Goal: Information Seeking & Learning: Learn about a topic

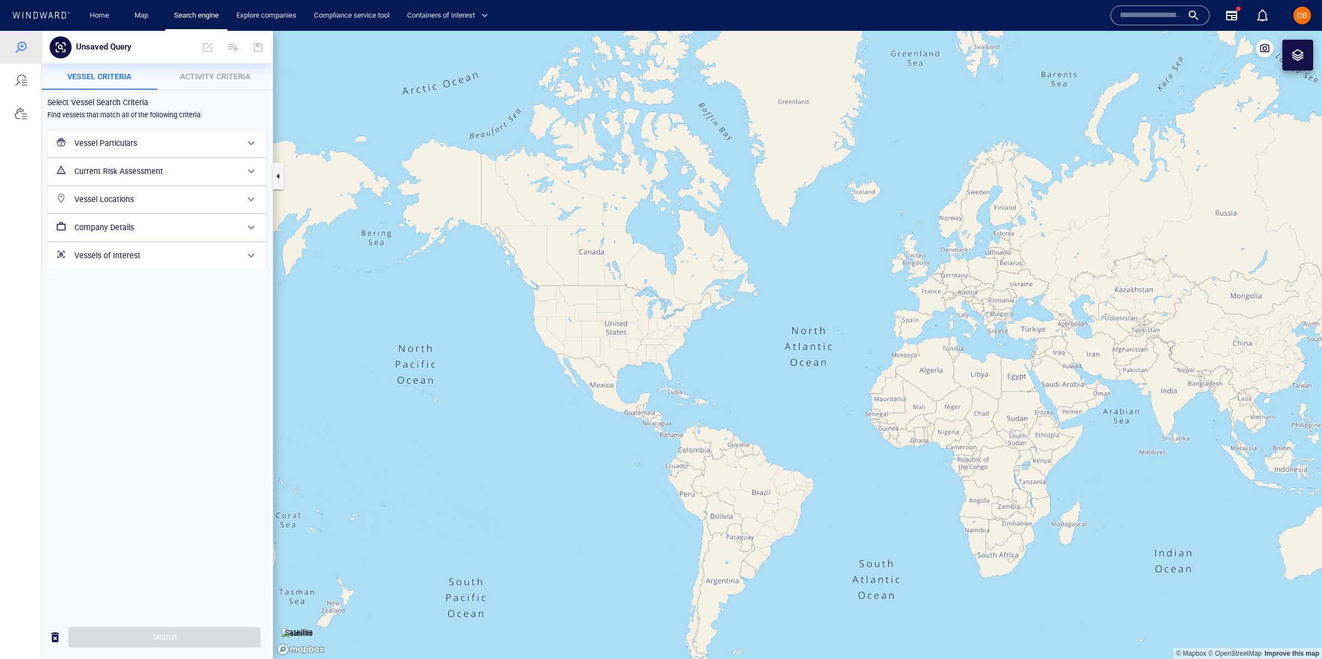
click at [160, 146] on h6 "Vessel Particulars" at bounding box center [156, 144] width 164 height 14
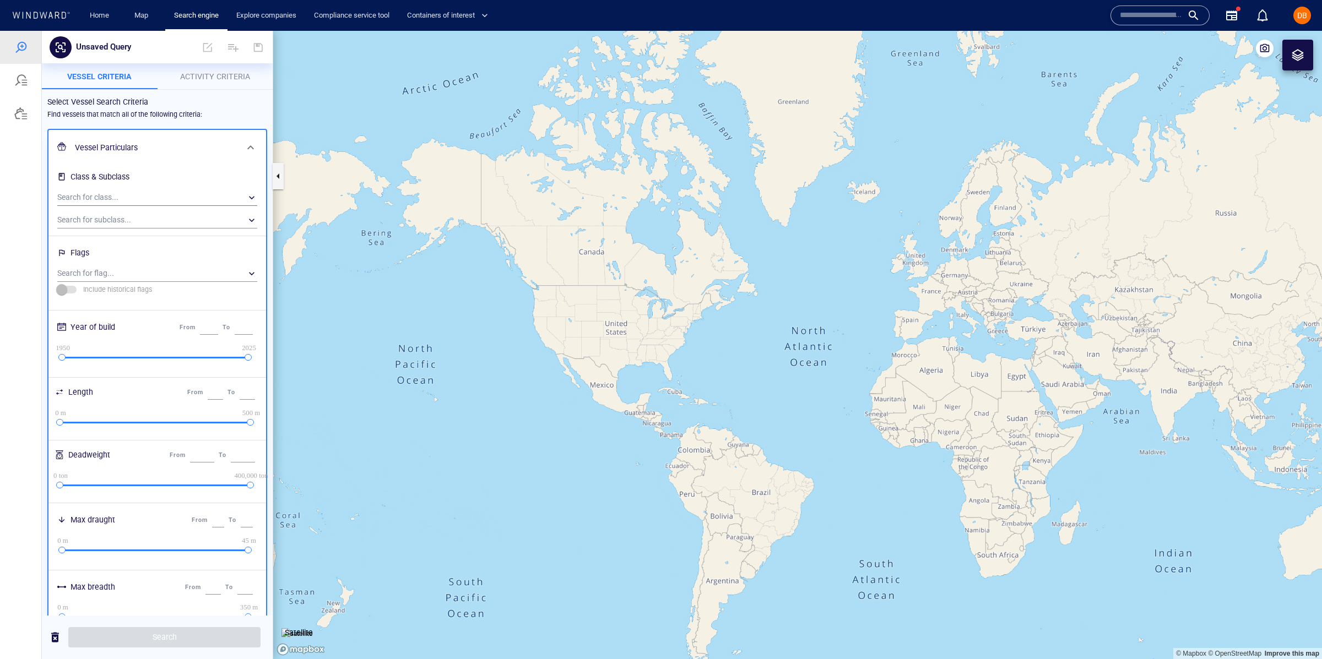
click at [158, 201] on div "​" at bounding box center [157, 197] width 200 height 17
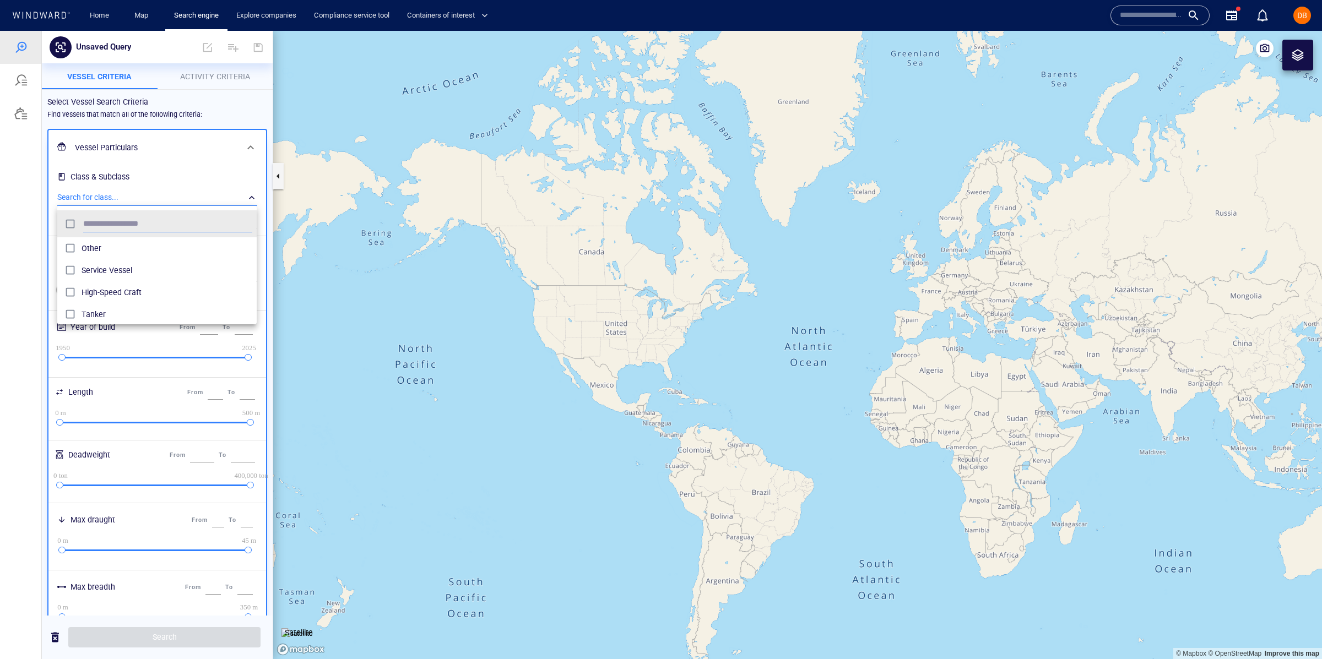
scroll to position [110, 199]
click at [150, 318] on span "Tanker" at bounding box center [167, 314] width 171 height 13
drag, startPoint x: 10, startPoint y: 290, endPoint x: 20, endPoint y: 289, distance: 10.0
click at [13, 290] on div at bounding box center [661, 345] width 1322 height 628
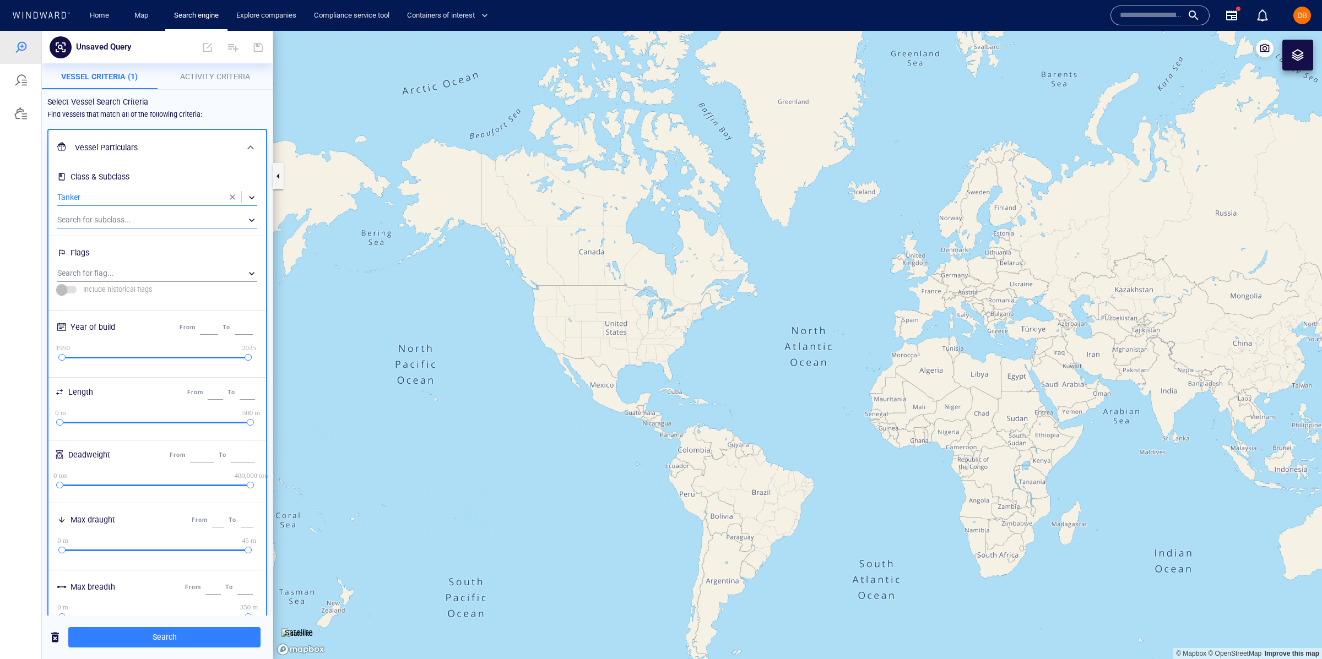
click at [149, 220] on div "​" at bounding box center [157, 220] width 200 height 17
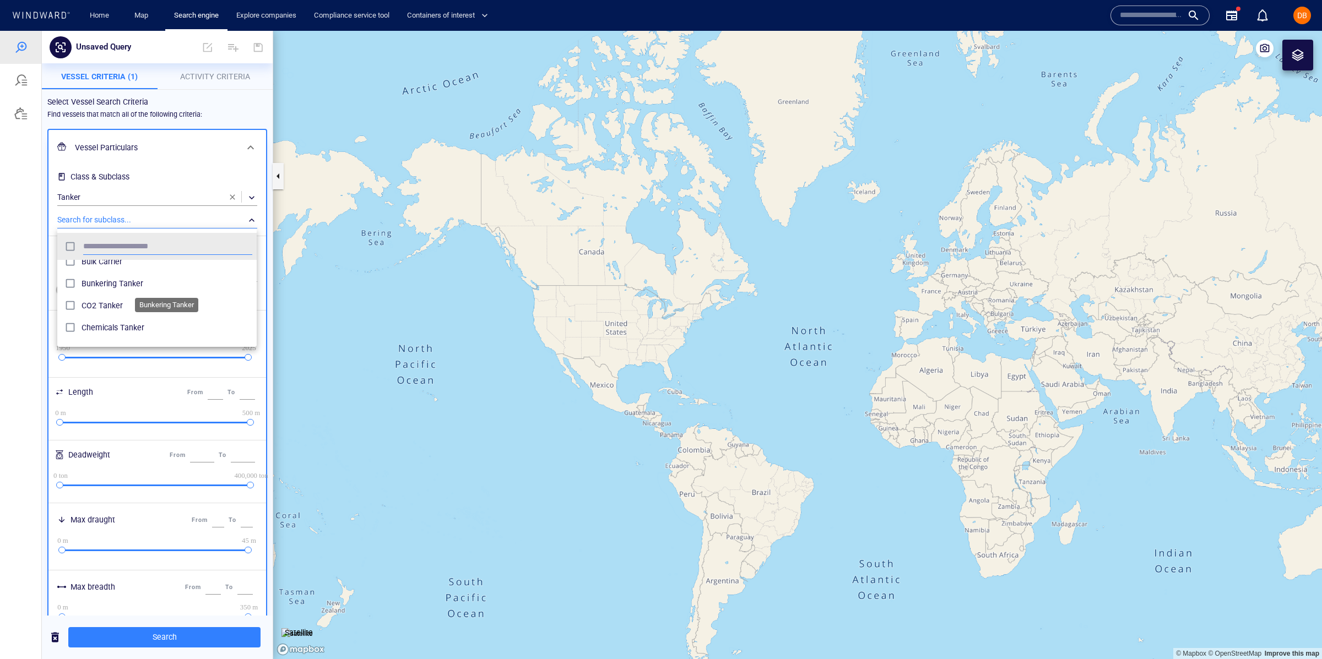
click at [146, 277] on span "Bunkering Tanker" at bounding box center [167, 283] width 171 height 13
click at [30, 215] on div at bounding box center [661, 345] width 1322 height 628
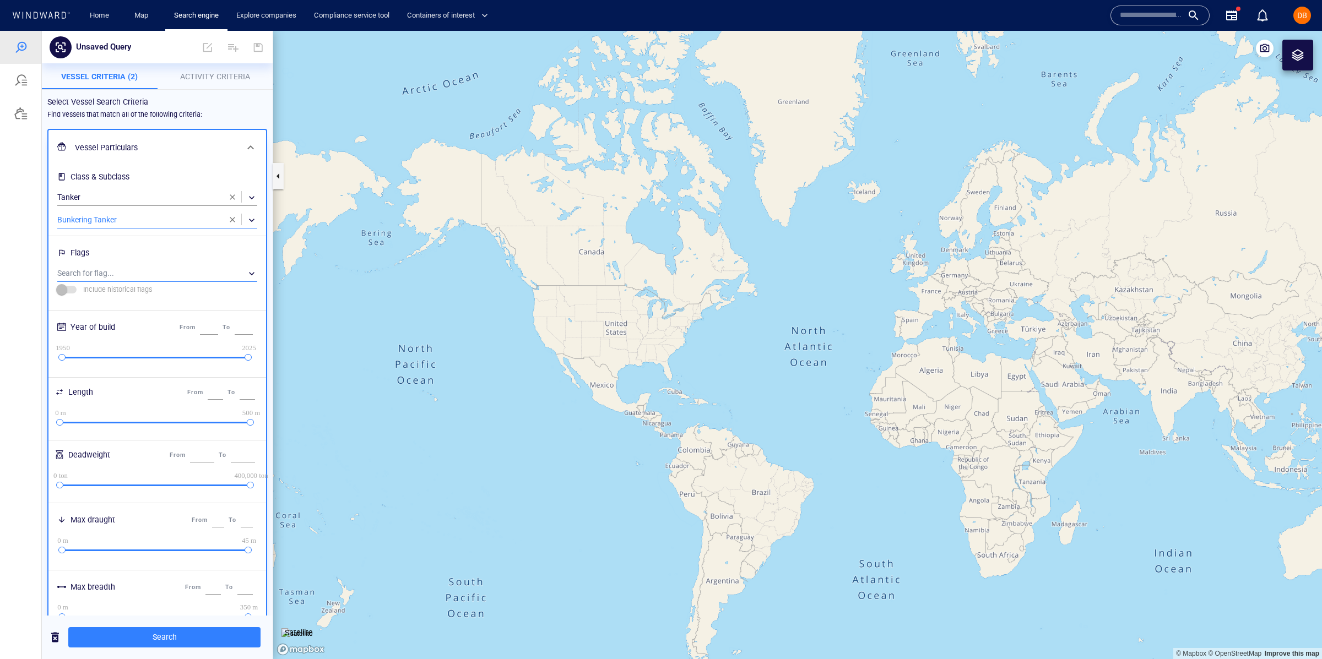
click at [128, 276] on div "​" at bounding box center [157, 273] width 200 height 17
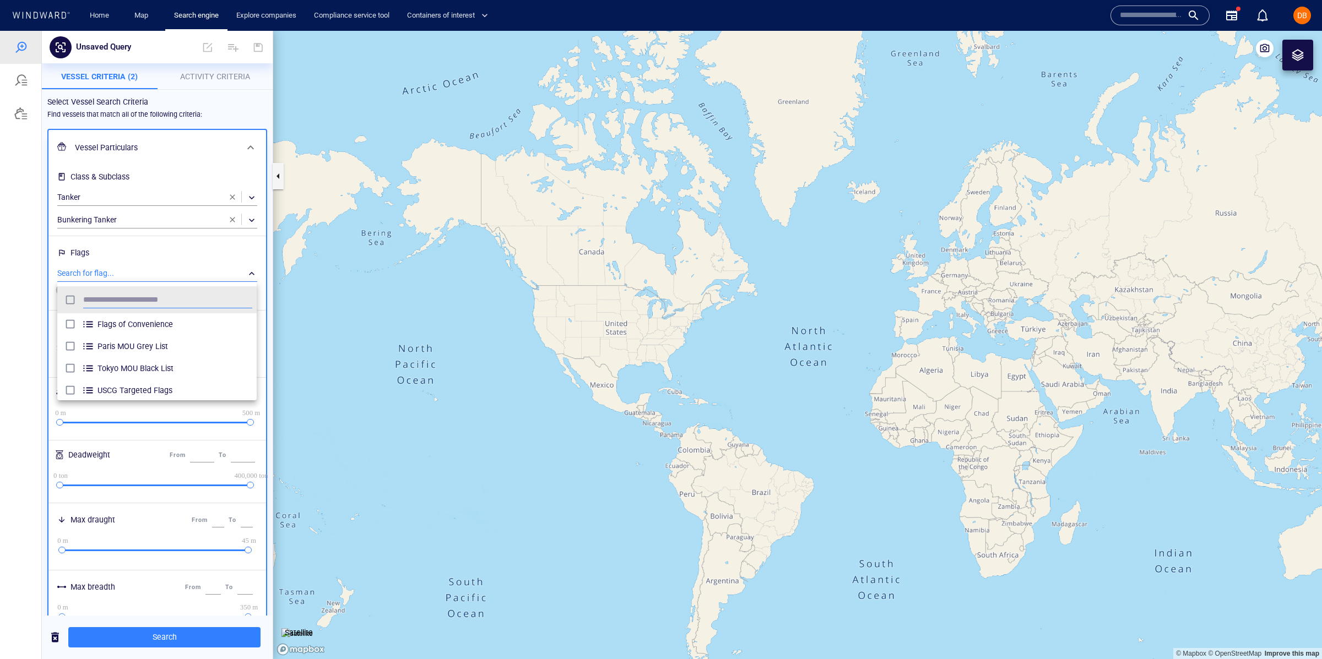
scroll to position [110, 199]
click at [131, 323] on span "Flags of Convenience" at bounding box center [174, 324] width 155 height 13
click at [29, 214] on div at bounding box center [661, 345] width 1322 height 628
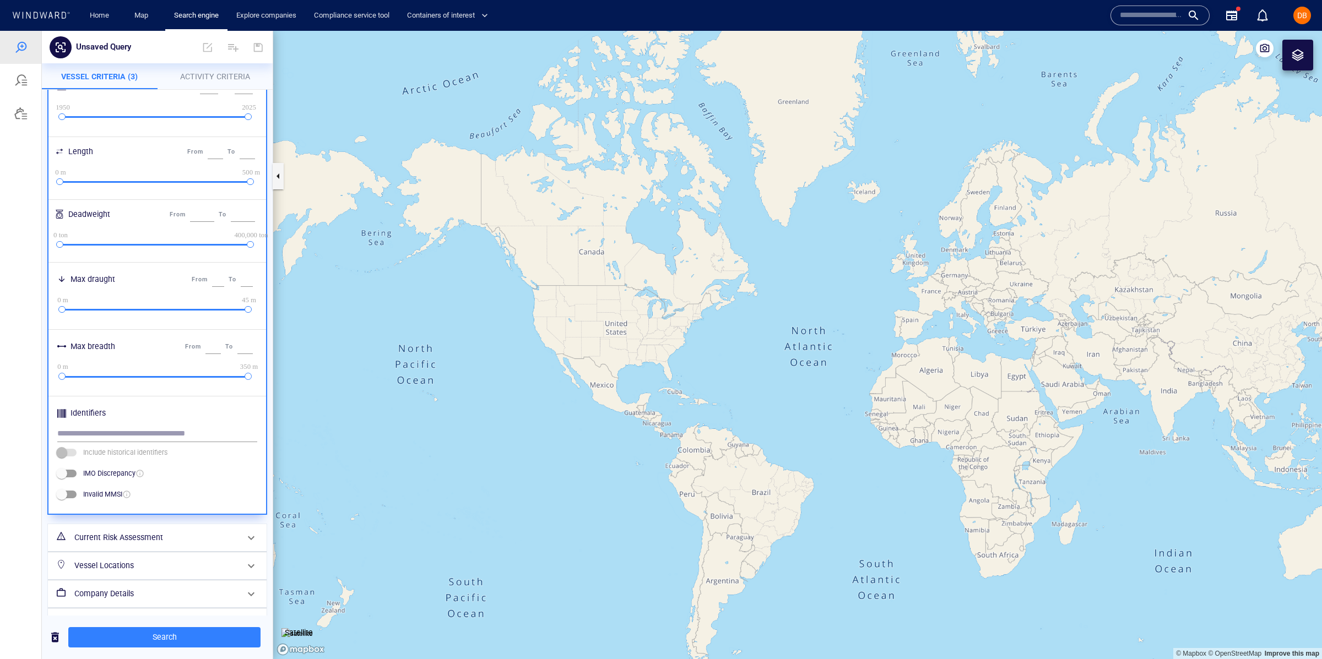
scroll to position [265, 0]
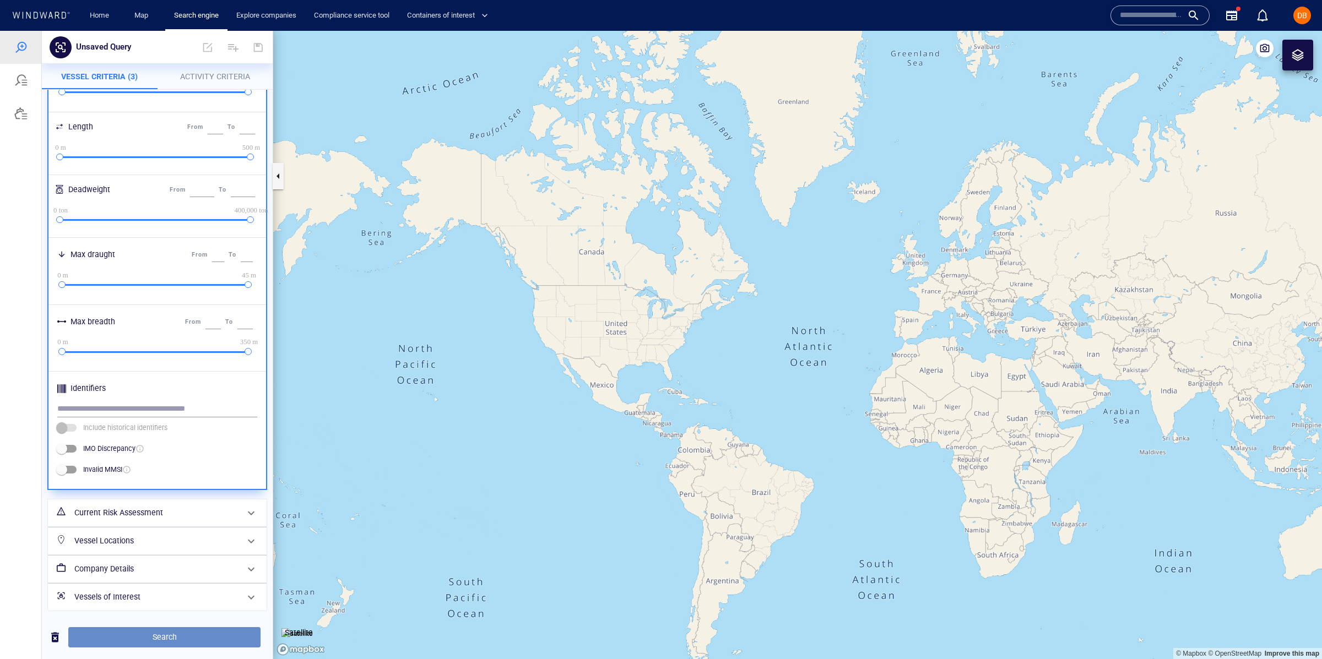
click at [155, 642] on span "Search" at bounding box center [164, 638] width 175 height 14
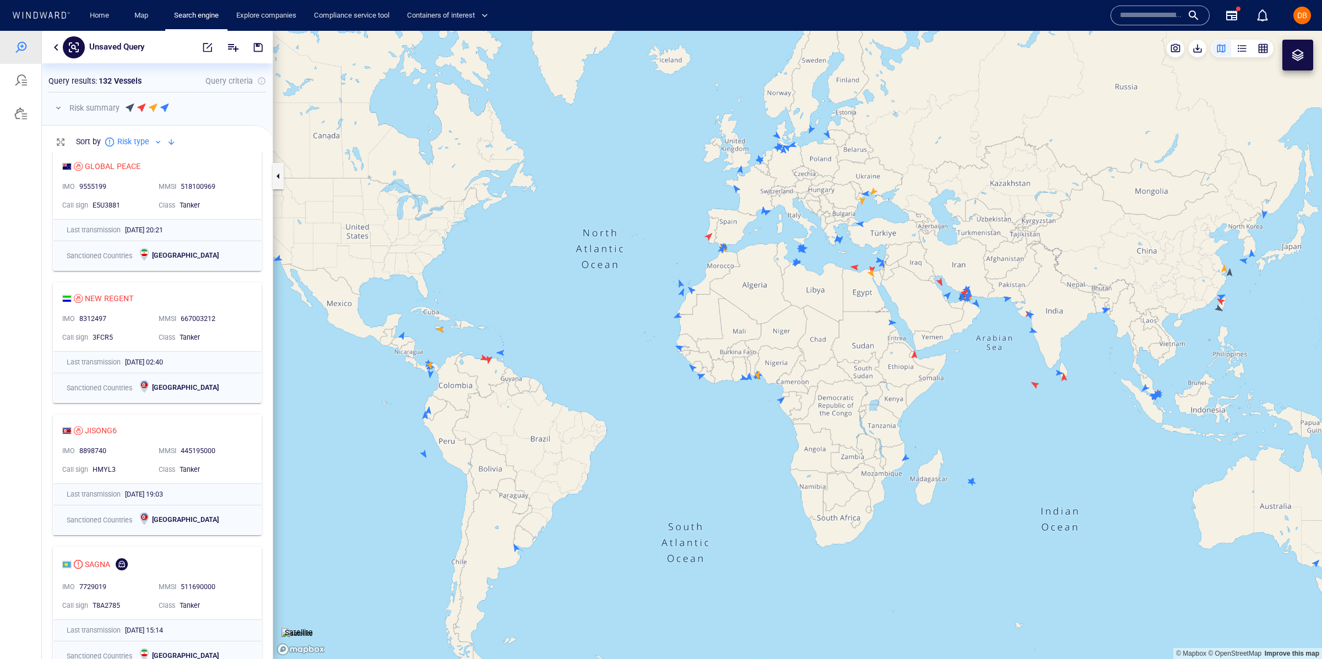
scroll to position [8, 0]
click at [53, 50] on button "button" at bounding box center [56, 47] width 13 height 13
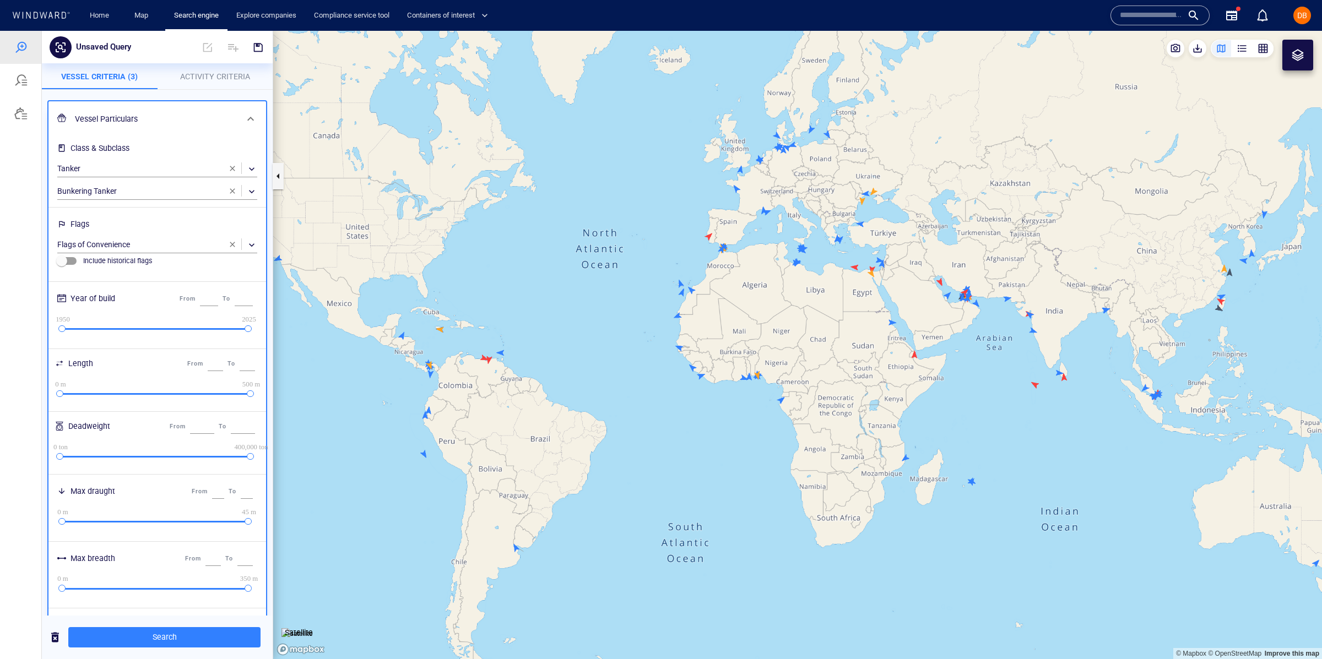
scroll to position [0, 0]
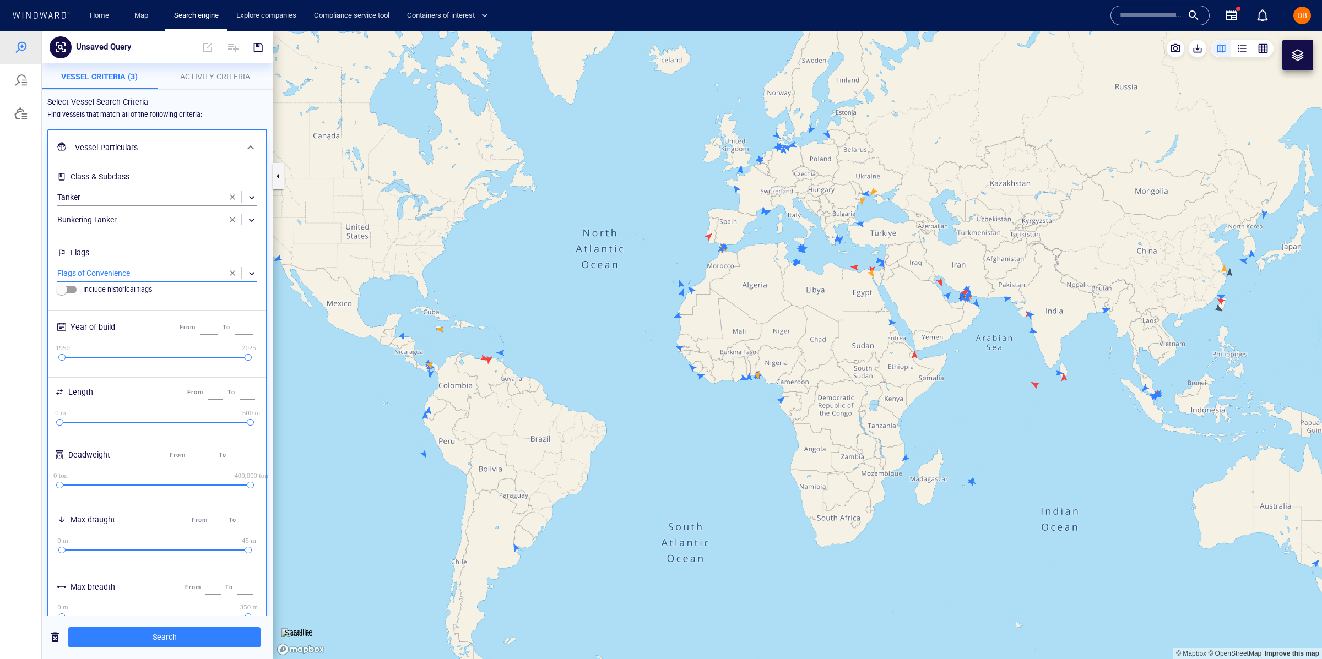
click at [140, 273] on div "​" at bounding box center [157, 273] width 200 height 17
click at [229, 268] on div at bounding box center [661, 345] width 1322 height 628
click at [234, 270] on span "button" at bounding box center [232, 273] width 9 height 9
click at [156, 634] on span "Search" at bounding box center [164, 638] width 175 height 14
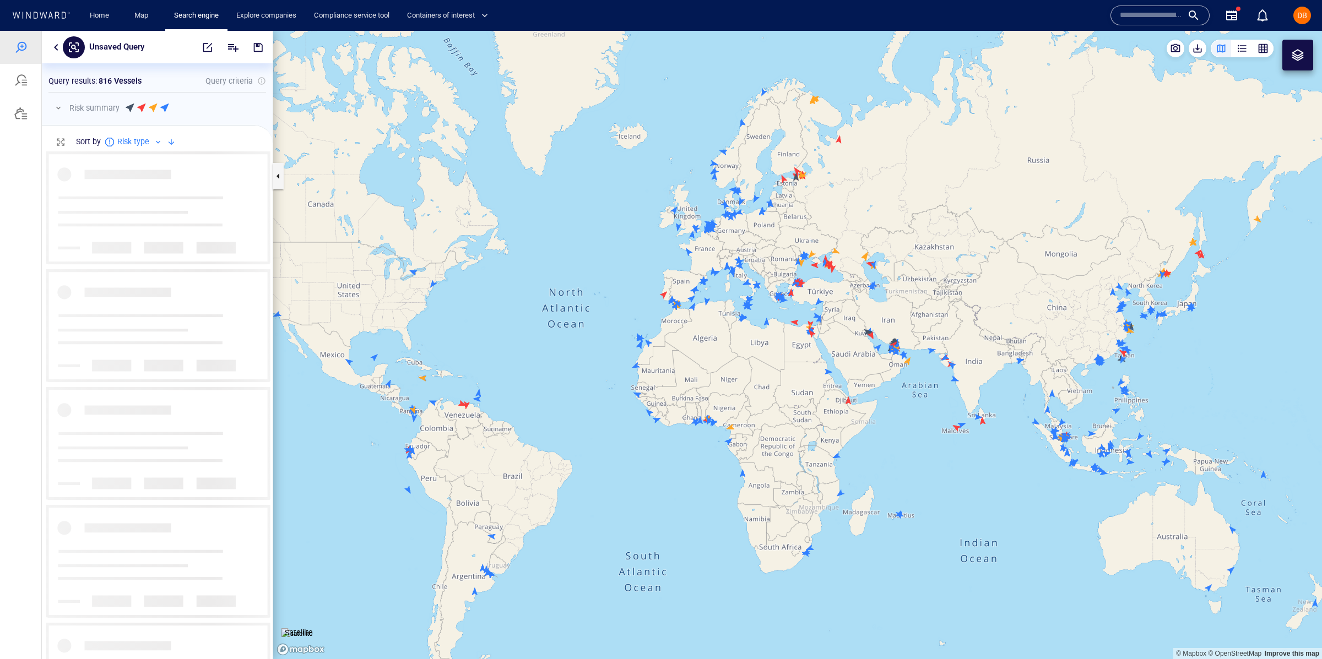
scroll to position [508, 231]
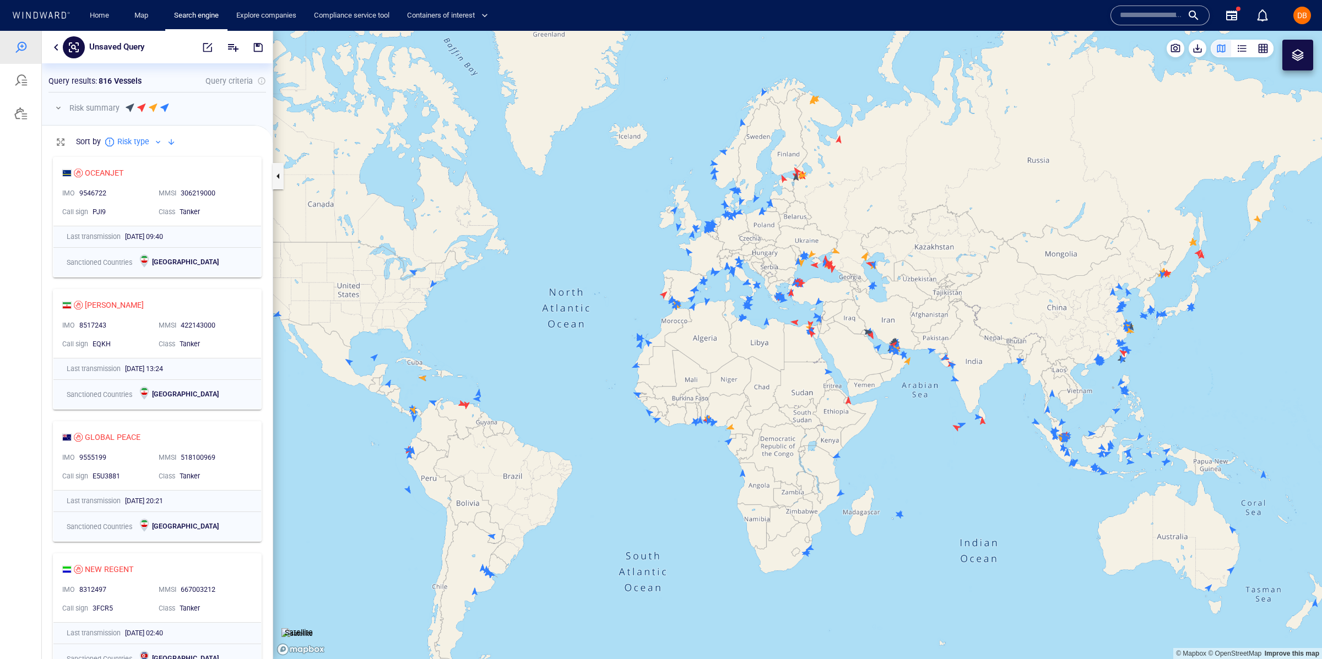
click at [57, 49] on button "button" at bounding box center [56, 47] width 13 height 13
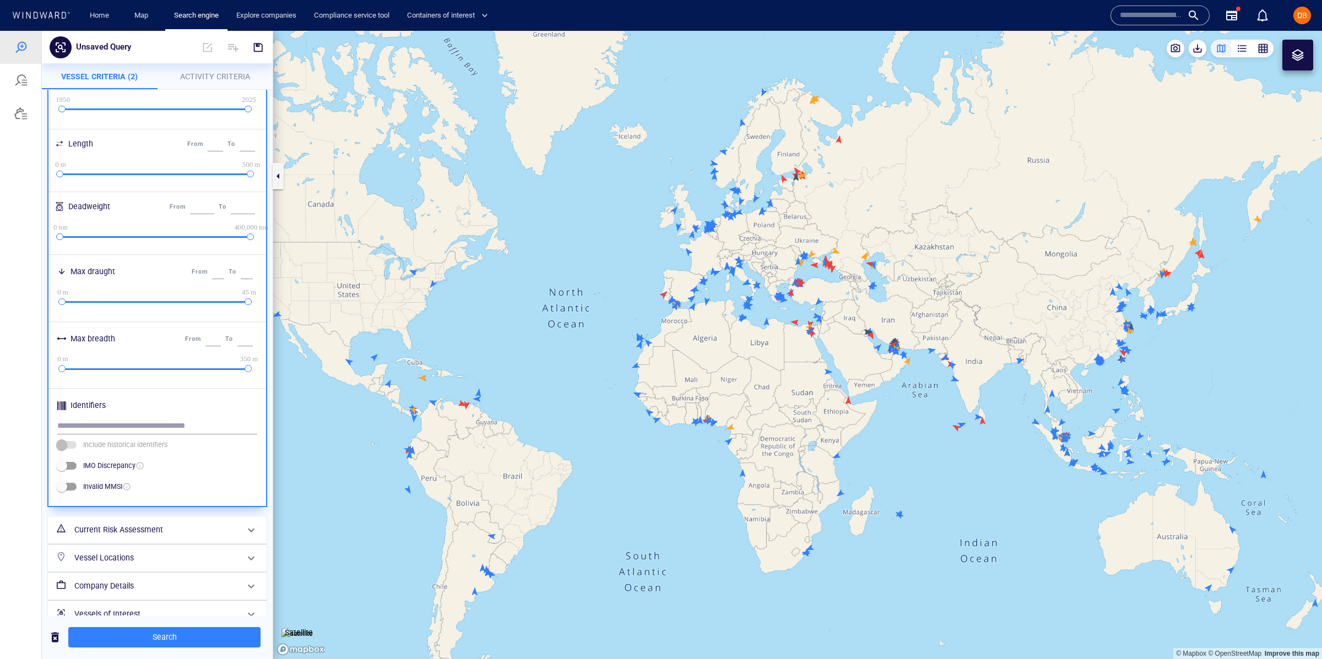
scroll to position [265, 0]
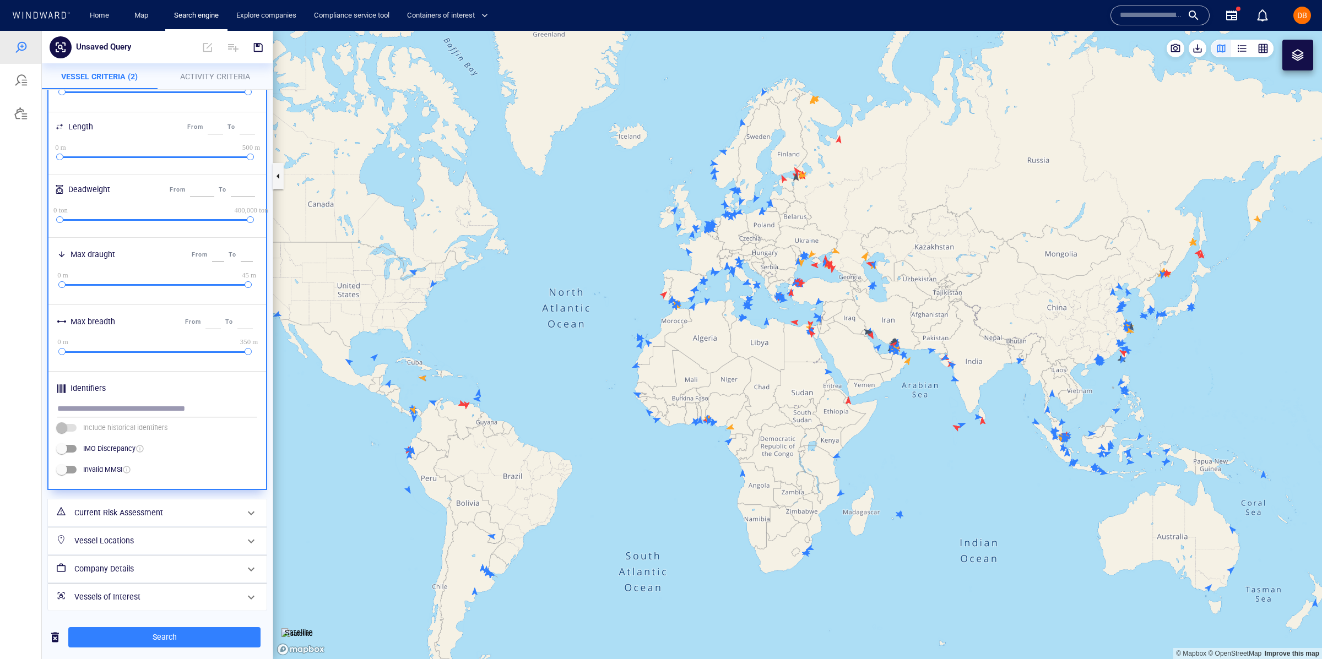
click at [178, 539] on h6 "Vessel Locations" at bounding box center [156, 541] width 164 height 14
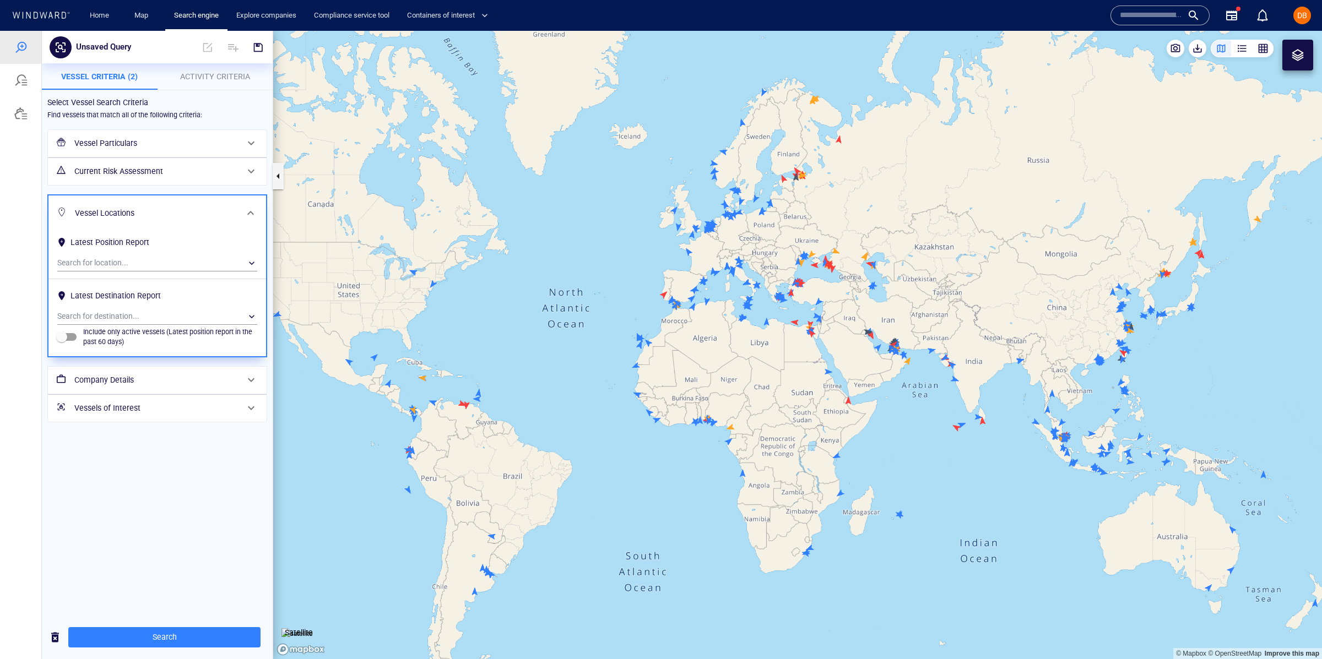
scroll to position [0, 0]
click at [105, 257] on div "​" at bounding box center [157, 263] width 200 height 17
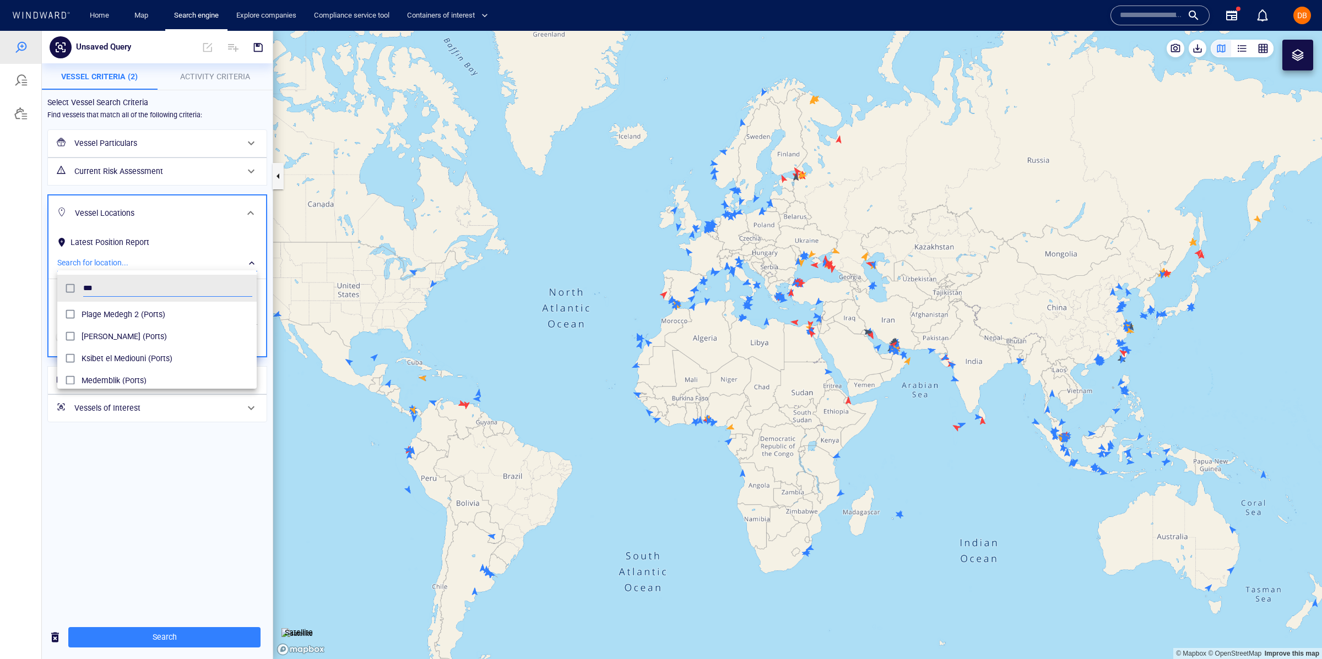
scroll to position [424, 0]
type input "***"
click at [207, 370] on span "Europe [GEOGRAPHIC_DATA] ([GEOGRAPHIC_DATA])" at bounding box center [167, 373] width 171 height 13
click at [185, 642] on div at bounding box center [661, 345] width 1322 height 628
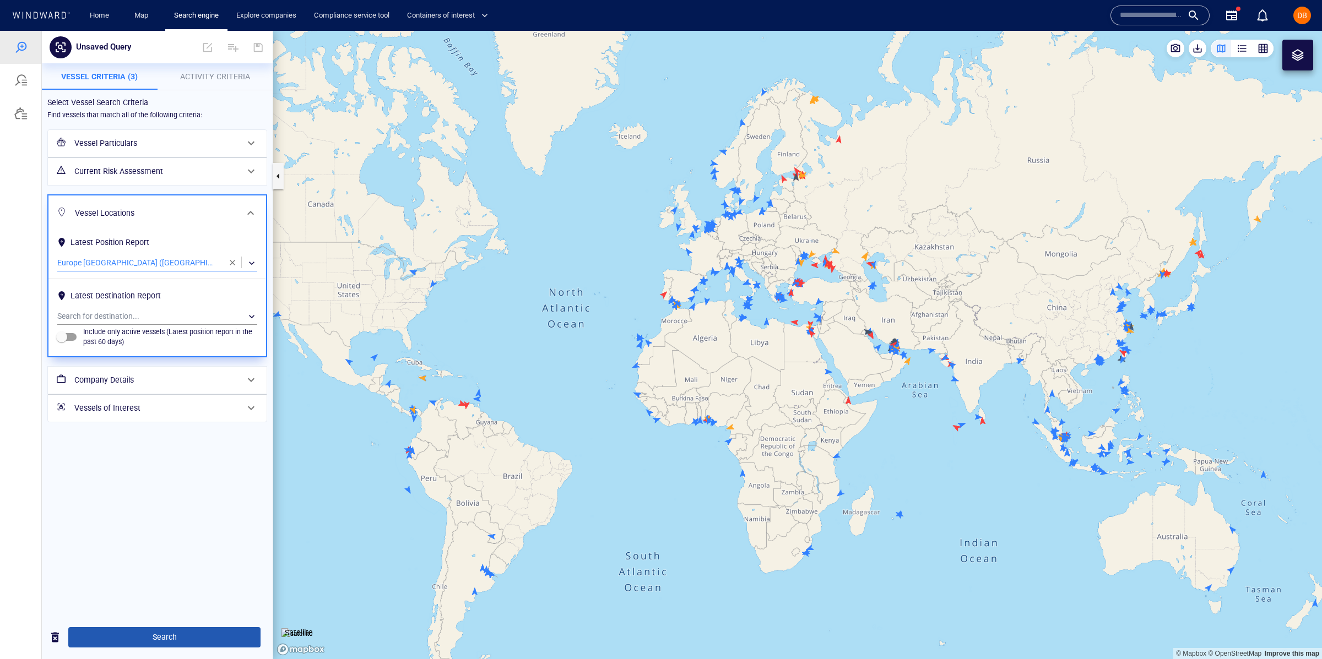
click at [186, 641] on span "Search" at bounding box center [164, 638] width 175 height 14
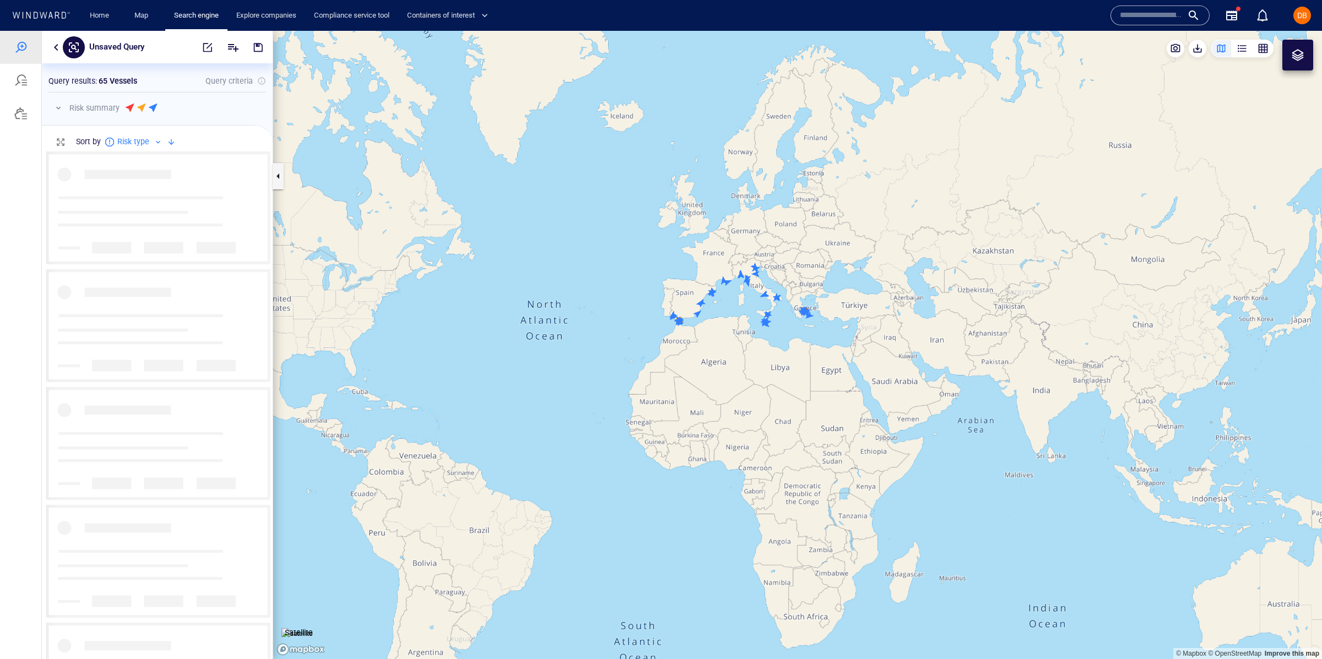
scroll to position [508, 231]
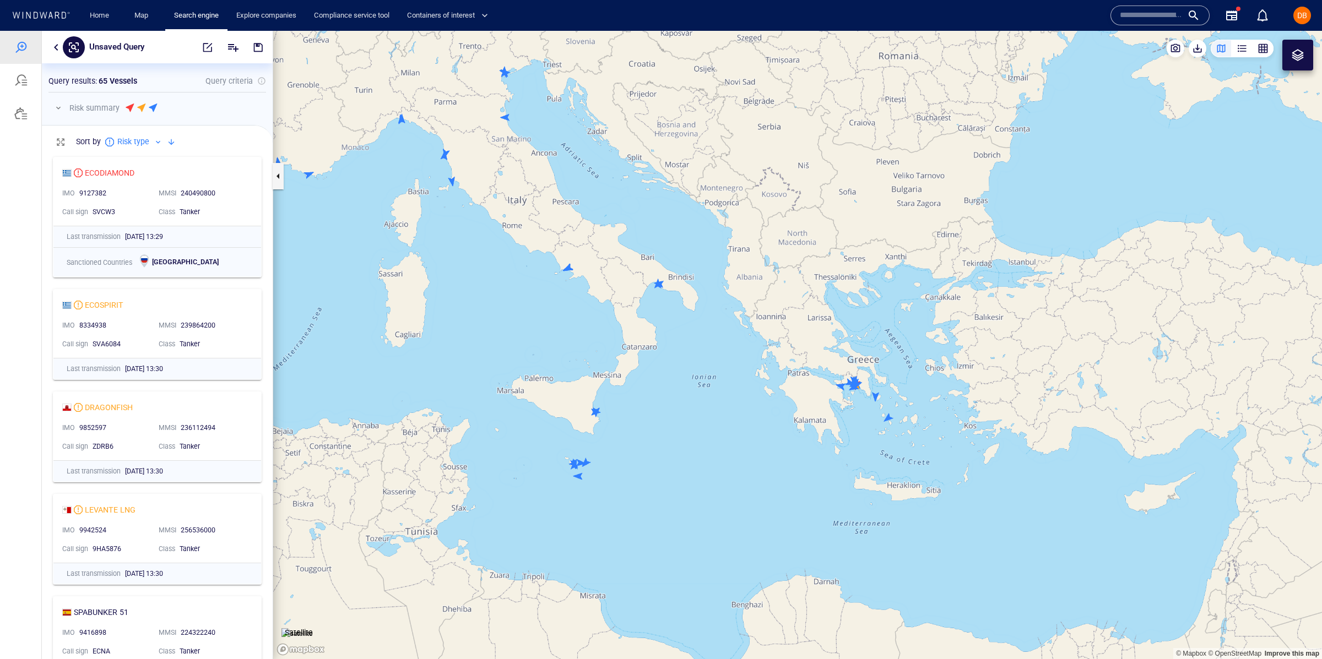
drag, startPoint x: 736, startPoint y: 211, endPoint x: 518, endPoint y: 164, distance: 222.6
click at [510, 165] on canvas "Map" at bounding box center [797, 345] width 1049 height 628
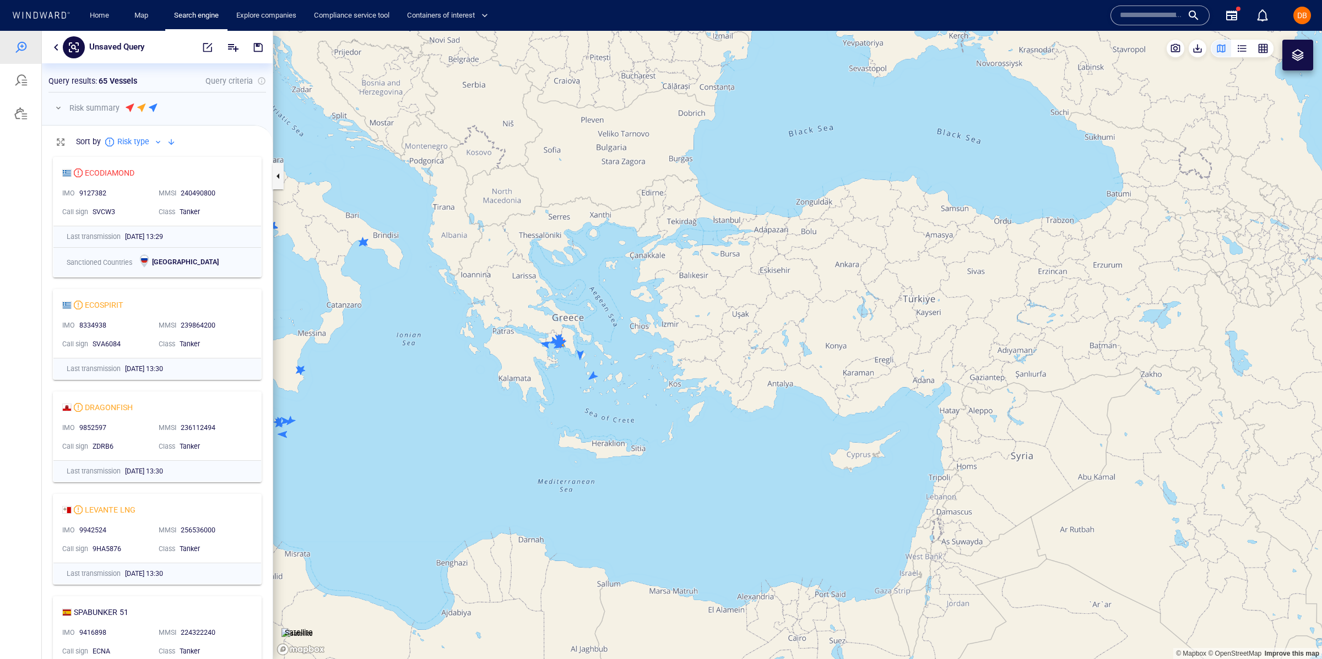
drag, startPoint x: 942, startPoint y: 256, endPoint x: 752, endPoint y: 234, distance: 191.8
click at [892, 236] on canvas "Map" at bounding box center [797, 345] width 1049 height 628
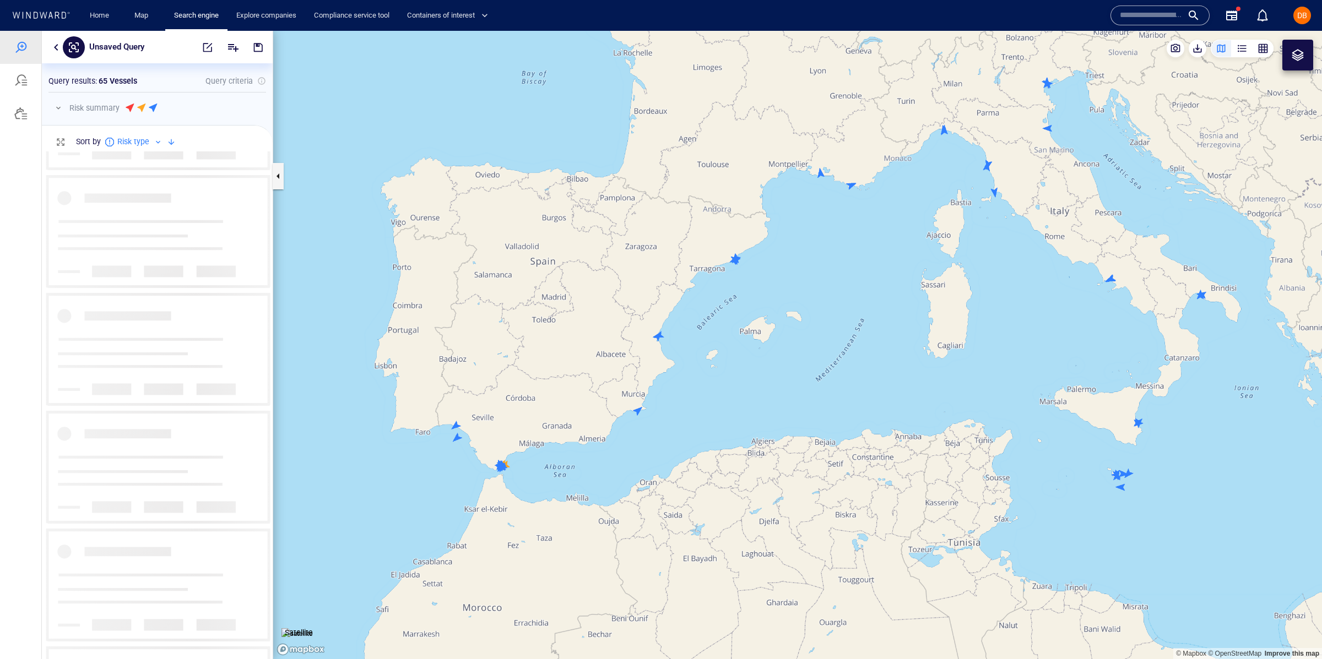
scroll to position [5360, 0]
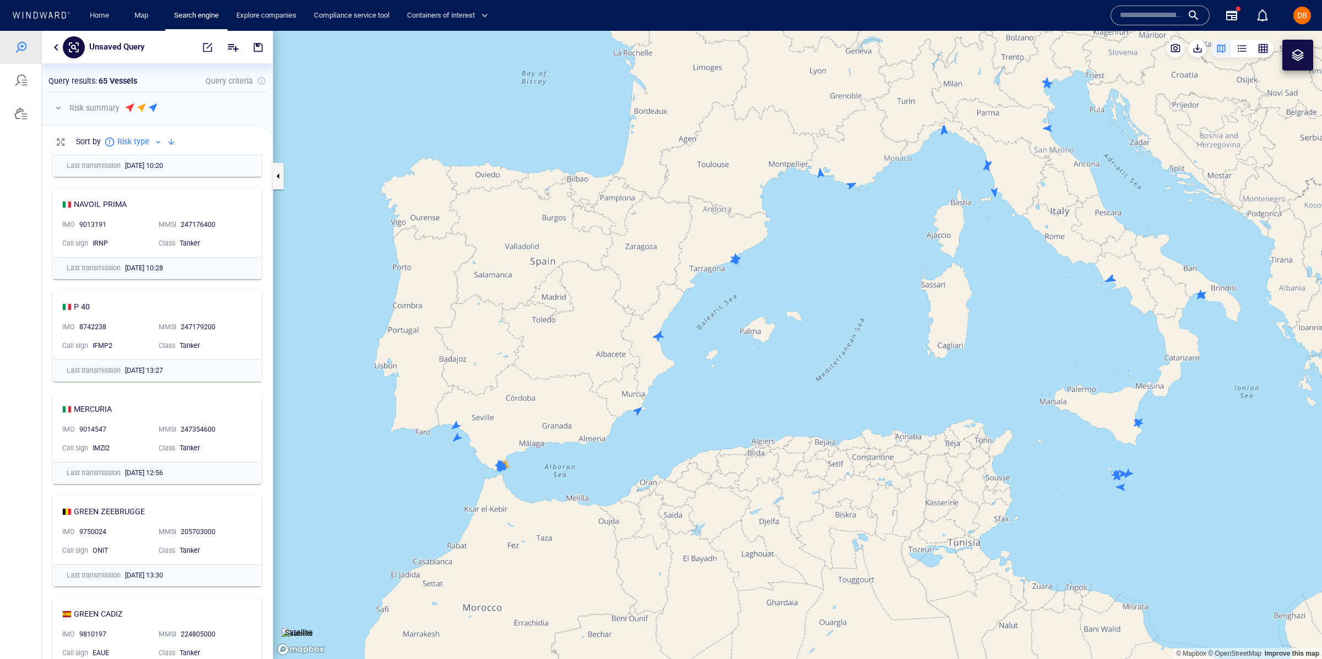
click at [1249, 47] on button "button" at bounding box center [1241, 49] width 21 height 18
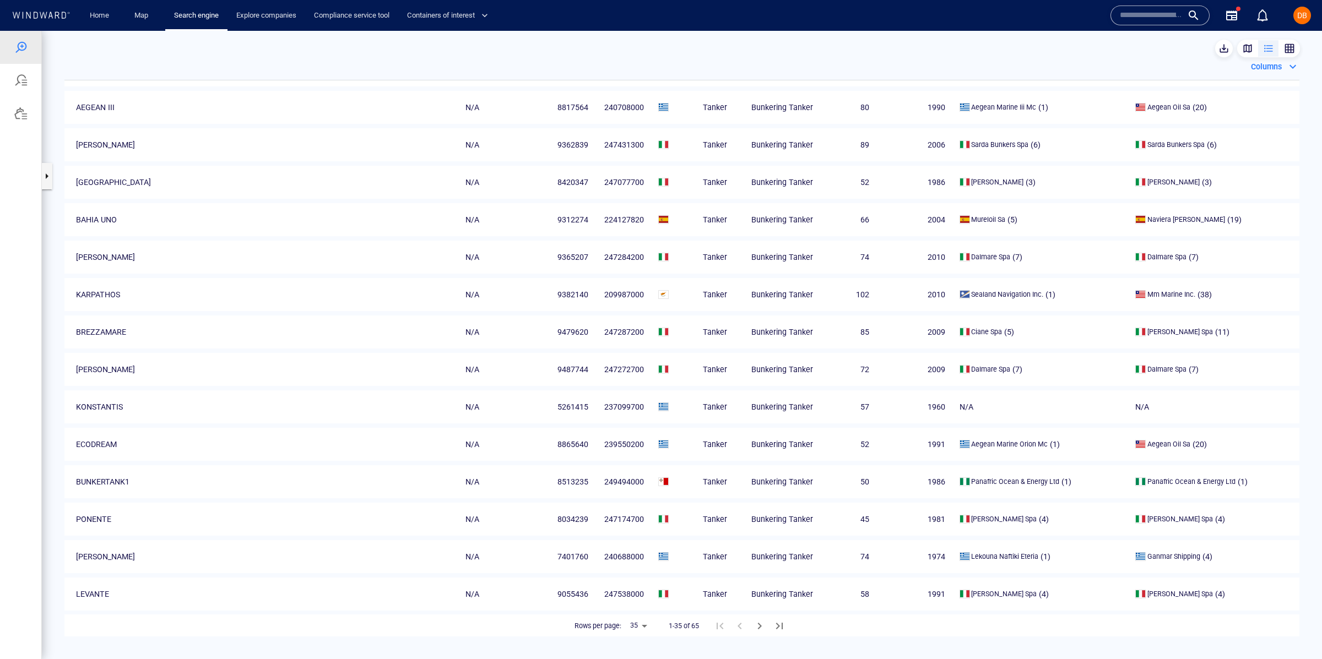
scroll to position [0, 0]
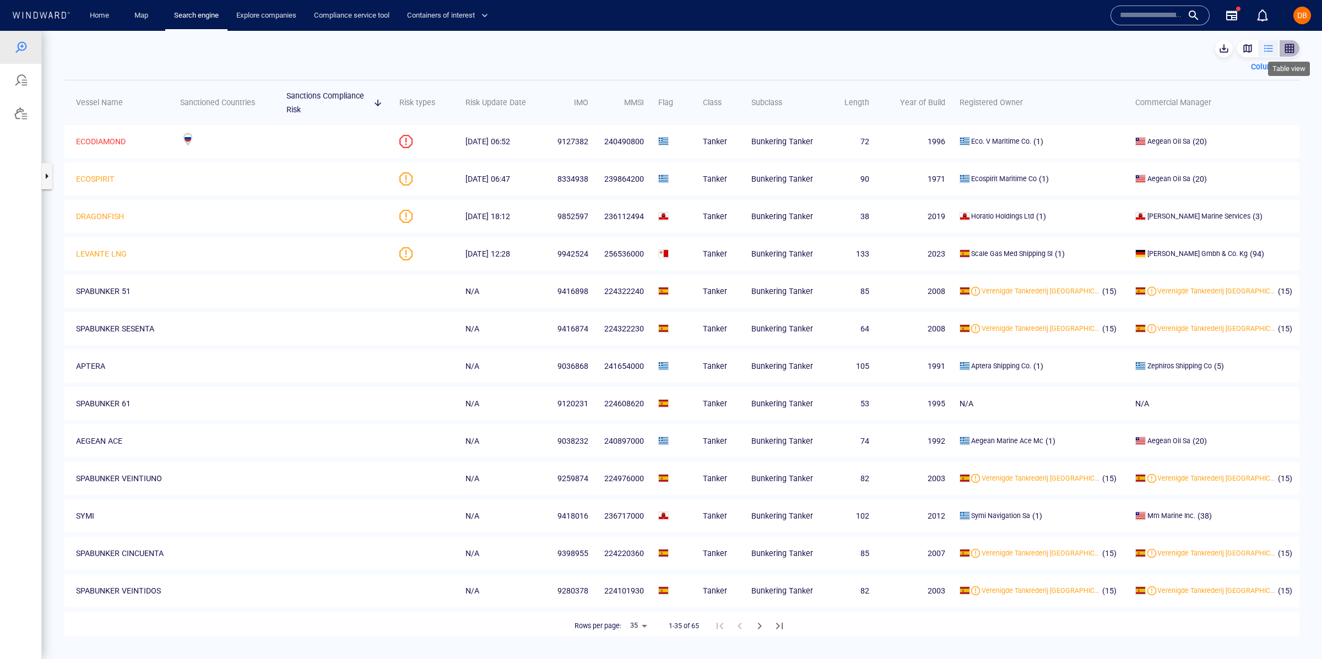
click at [1289, 51] on div "button" at bounding box center [1289, 48] width 11 height 11
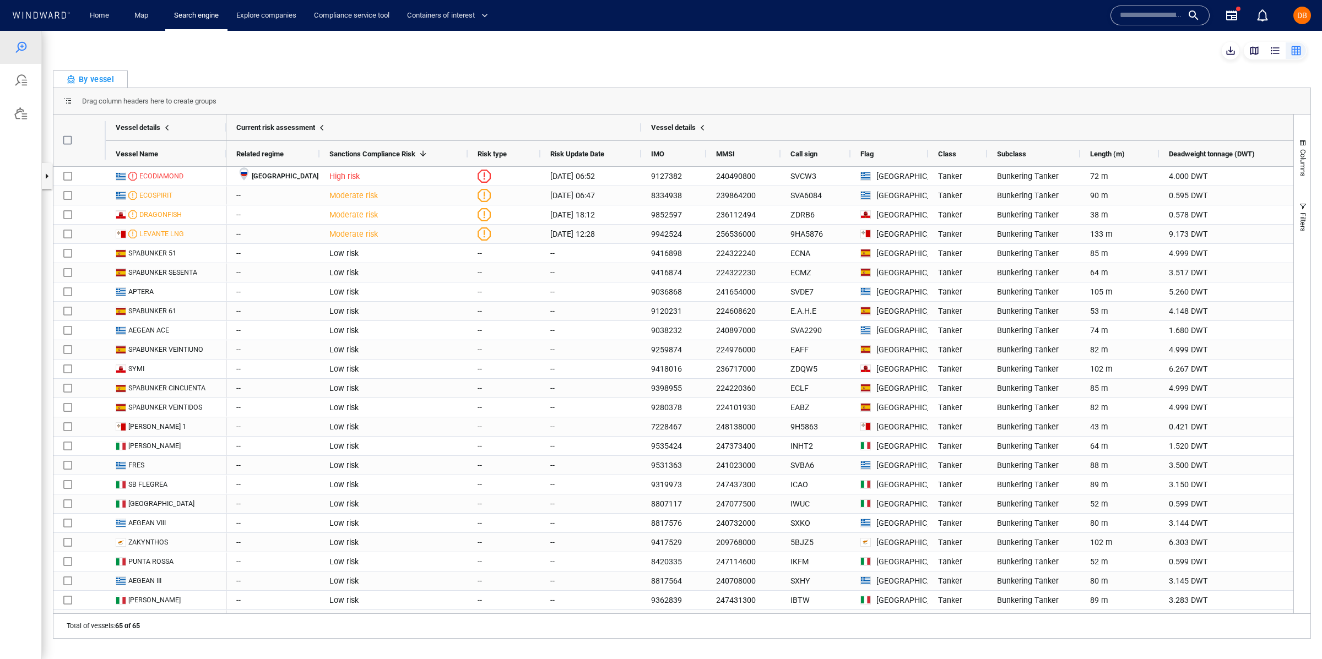
scroll to position [508, 231]
click at [161, 98] on span "Drag column headers here to create groups" at bounding box center [149, 101] width 134 height 8
click at [25, 77] on div at bounding box center [20, 80] width 13 height 13
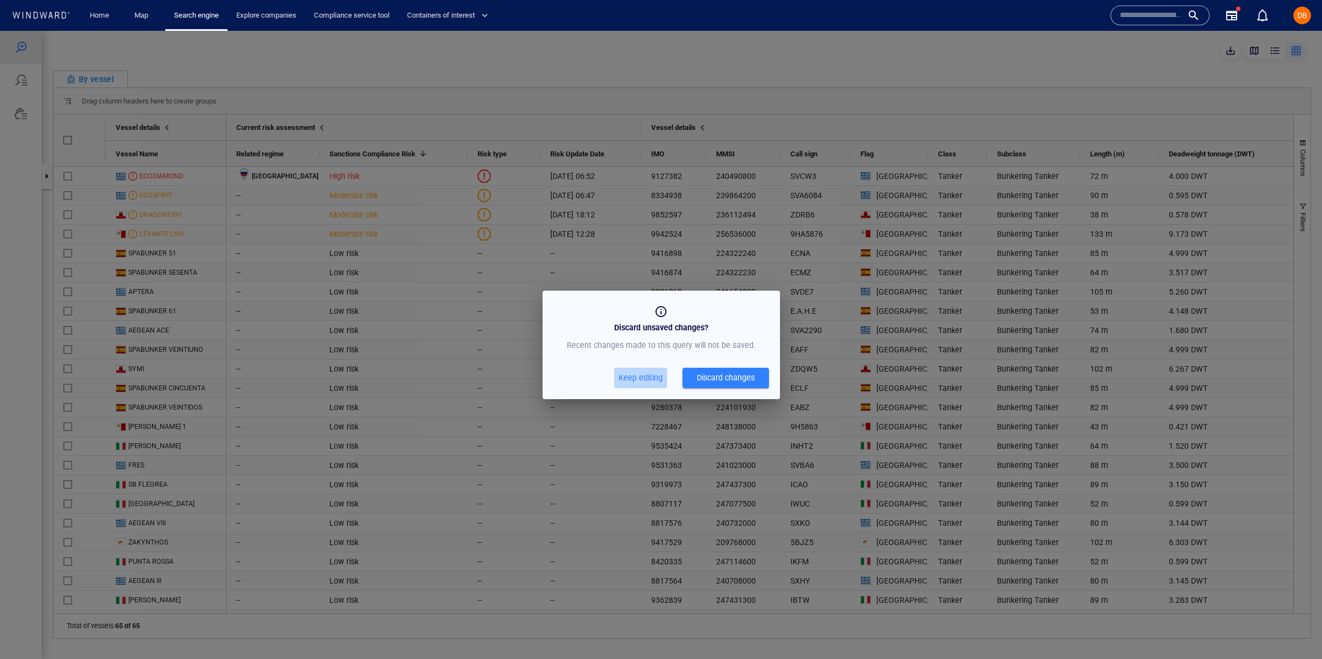
click at [641, 372] on span "Keep editing" at bounding box center [640, 378] width 44 height 14
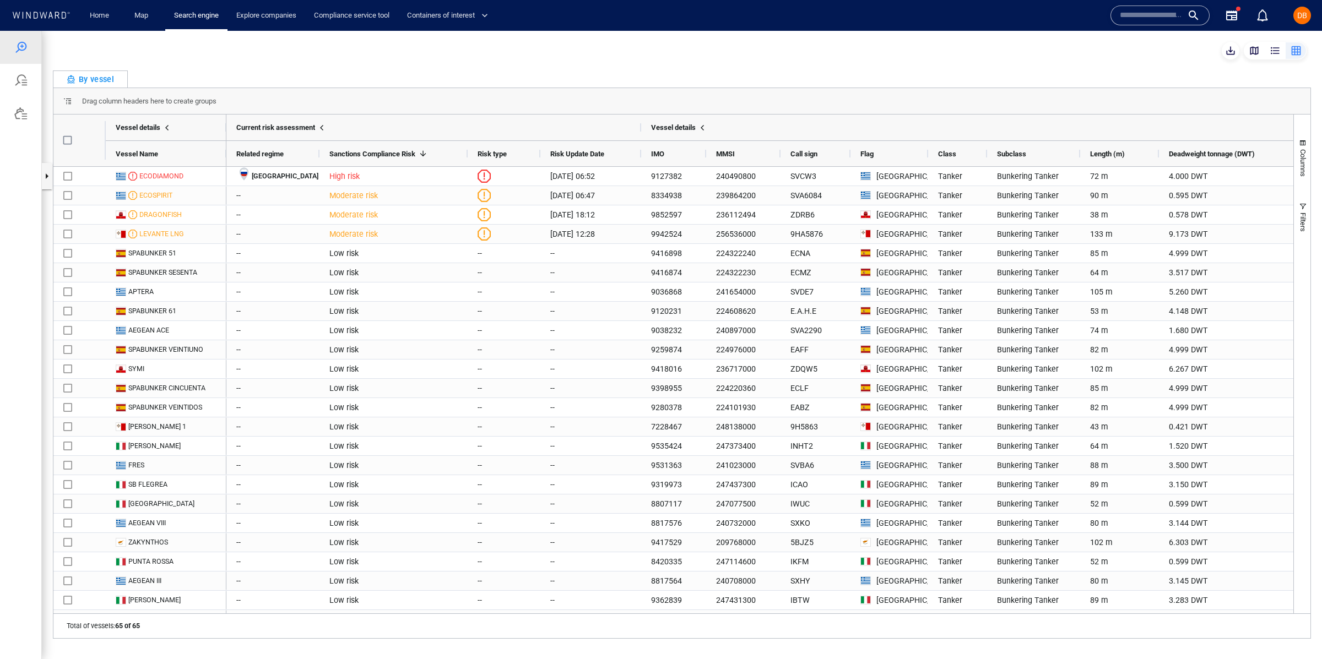
click at [183, 127] on div "Vessel details" at bounding box center [166, 128] width 121 height 26
drag, startPoint x: 180, startPoint y: 164, endPoint x: 186, endPoint y: 163, distance: 6.1
click at [180, 164] on div "Vessel Name" at bounding box center [166, 153] width 101 height 25
click at [210, 155] on span at bounding box center [212, 153] width 9 height 9
click at [296, 269] on button "Apply" at bounding box center [311, 278] width 31 height 18
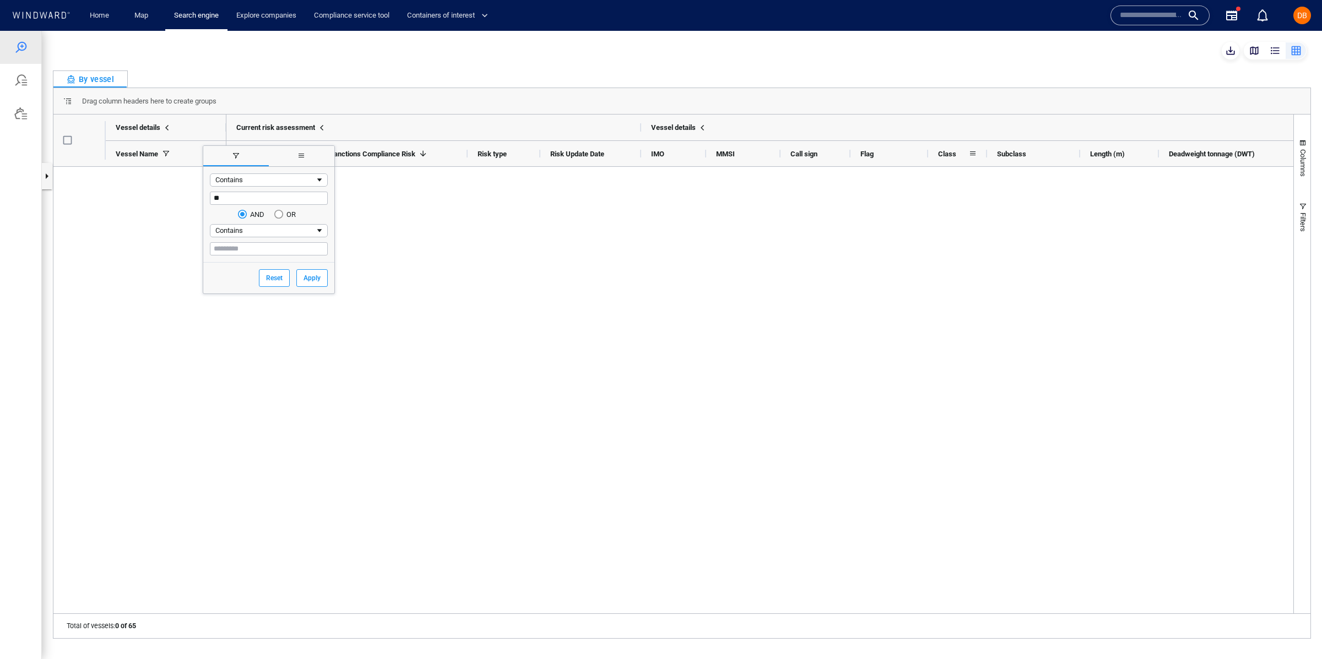
type input "*"
click at [748, 344] on div at bounding box center [759, 390] width 1067 height 447
drag, startPoint x: 88, startPoint y: 72, endPoint x: 90, endPoint y: 80, distance: 8.0
click at [88, 73] on div "By vessel" at bounding box center [90, 79] width 47 height 13
click at [101, 99] on span "Drag column headers here to create groups" at bounding box center [149, 101] width 134 height 8
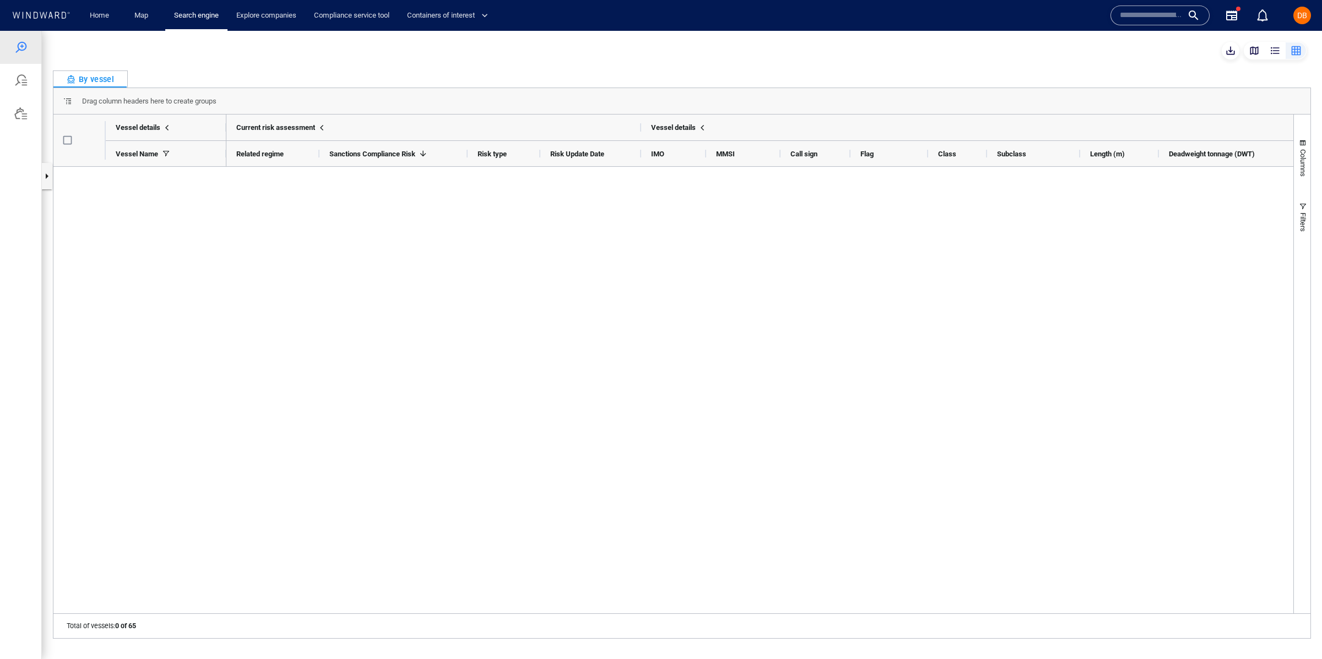
click at [101, 100] on span "Drag column headers here to create groups" at bounding box center [149, 101] width 134 height 8
click at [1287, 161] on div "Deadweight tonnage (DWT)" at bounding box center [1228, 153] width 138 height 26
click at [1301, 164] on span "Columns" at bounding box center [1303, 163] width 8 height 28
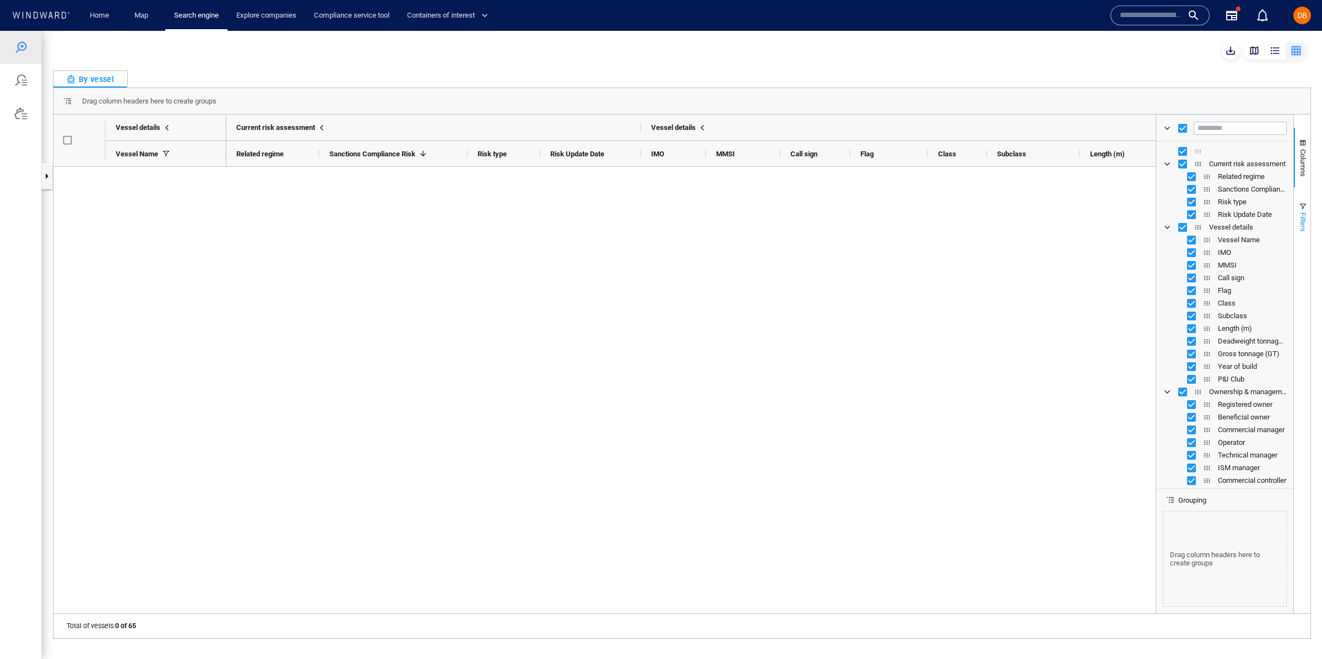
click at [1299, 214] on span "Filters" at bounding box center [1303, 222] width 8 height 19
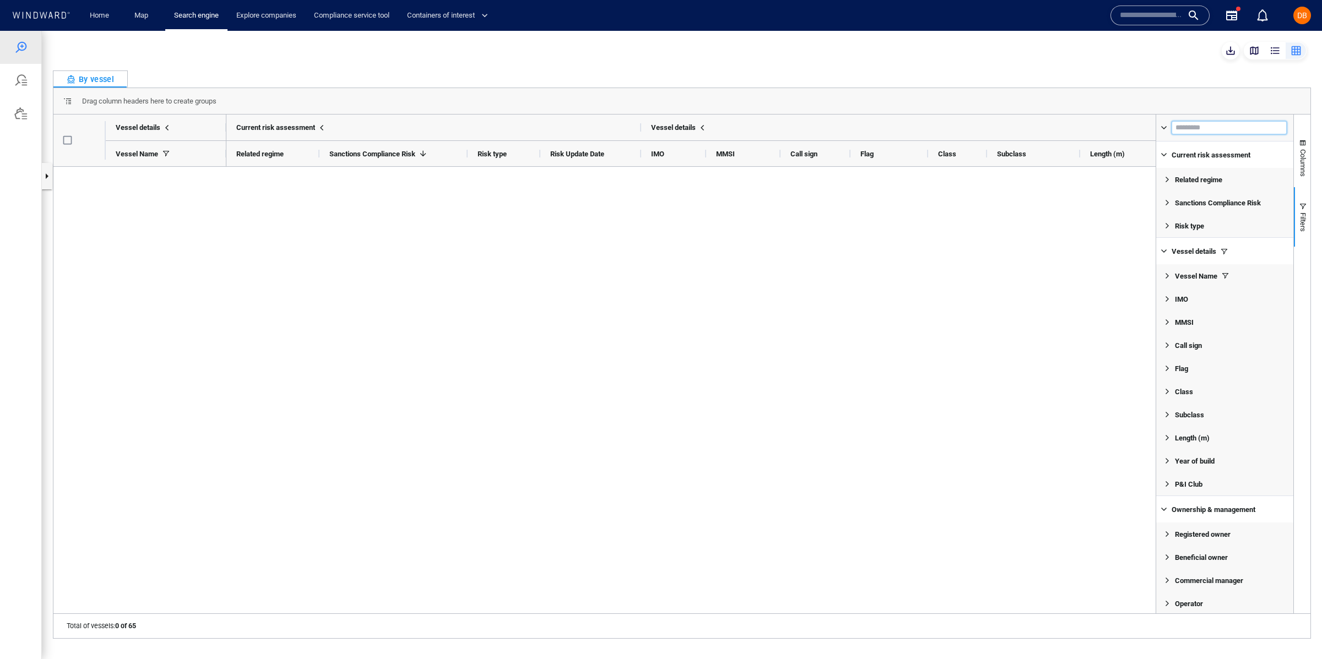
click at [1230, 129] on input "Filter Columns Input" at bounding box center [1228, 127] width 115 height 13
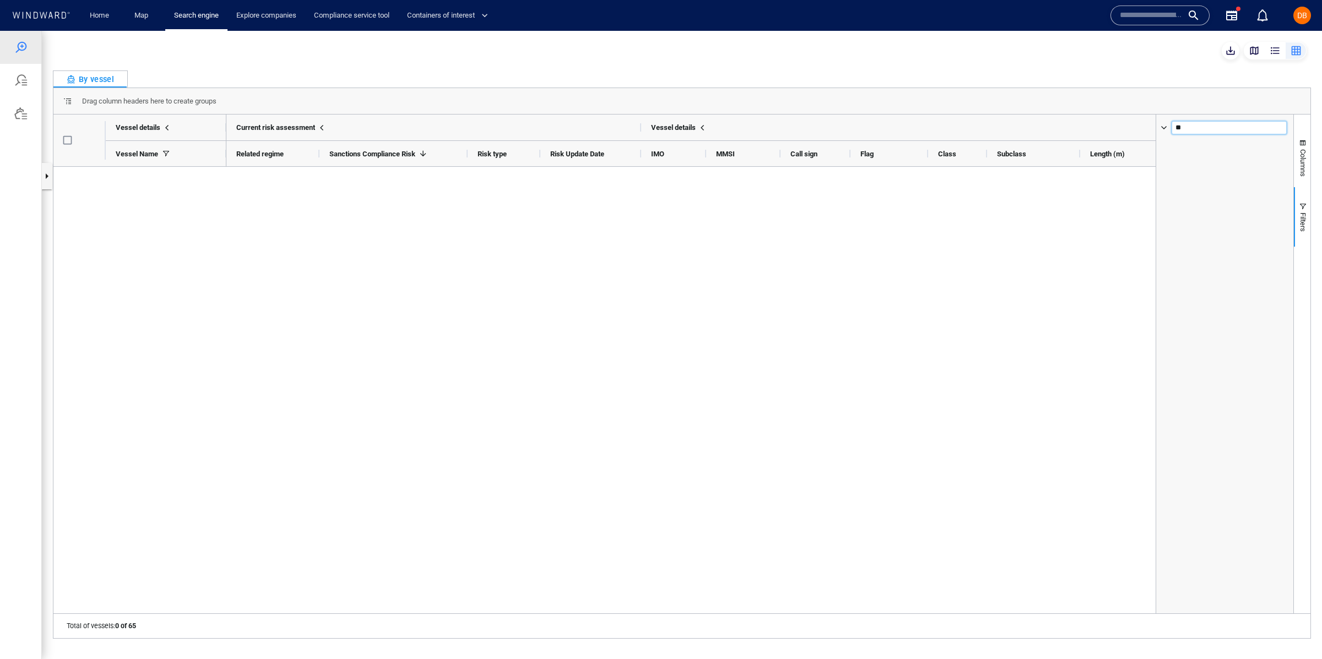
type input "*"
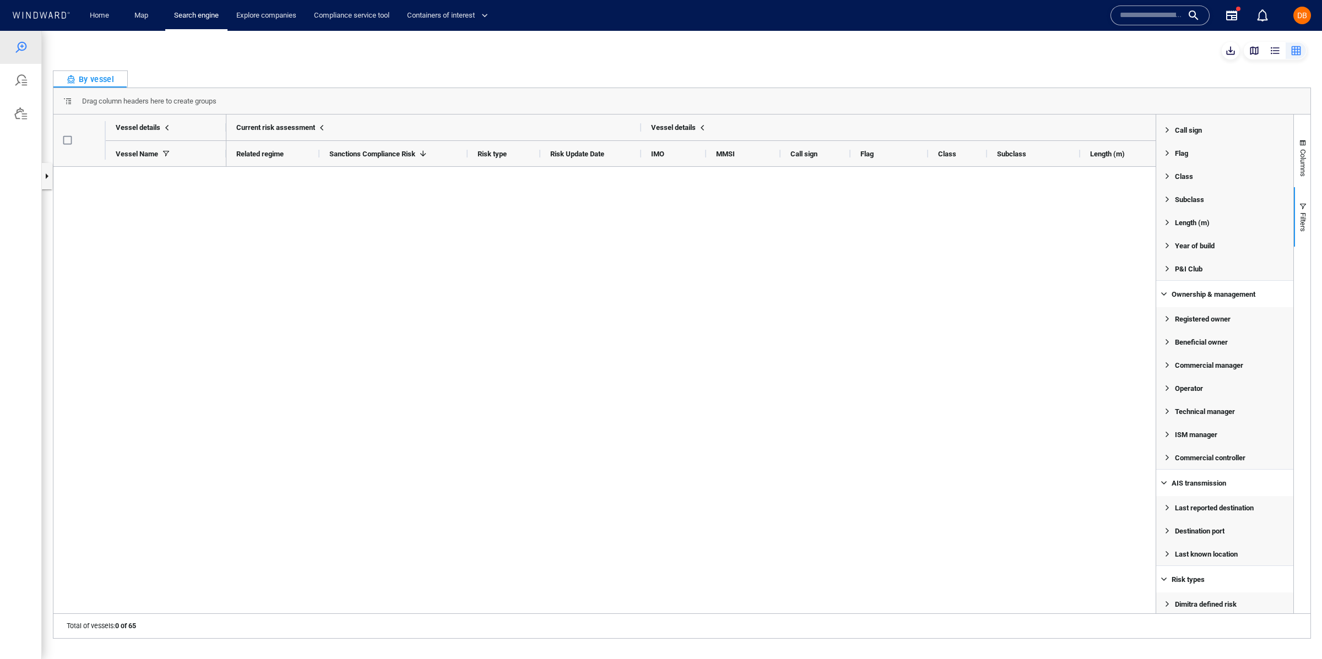
scroll to position [0, 0]
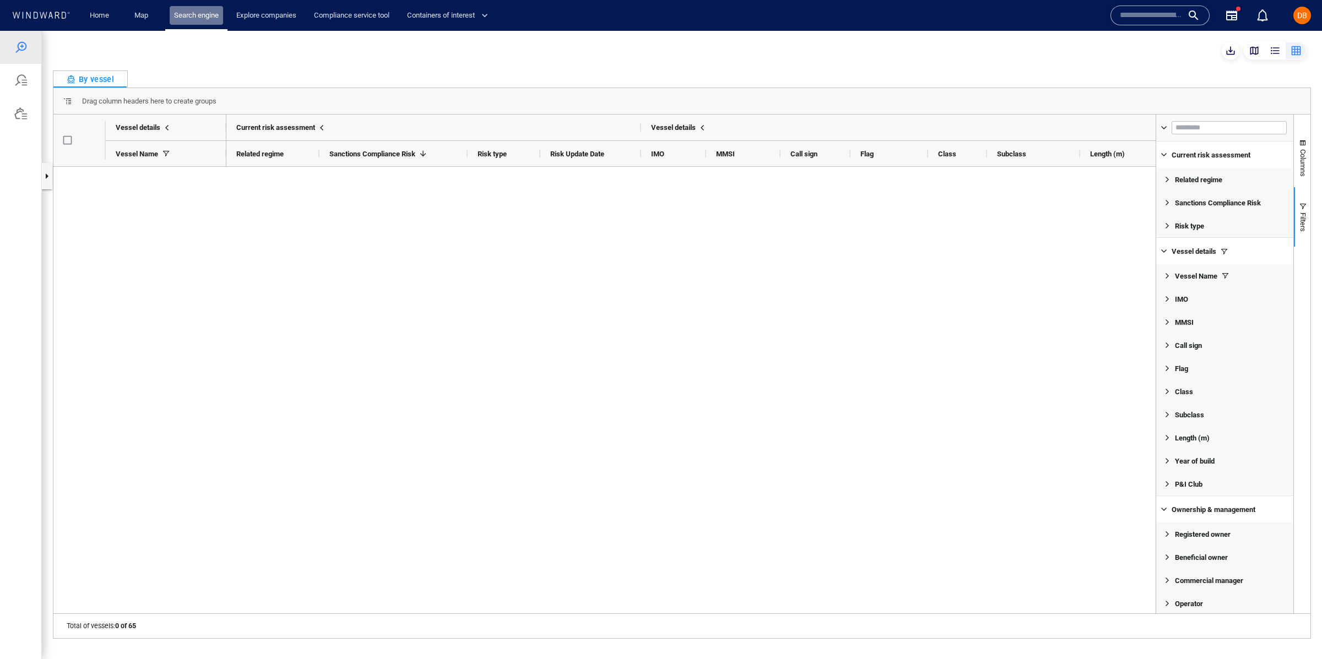
click at [191, 8] on link "Search engine" at bounding box center [196, 15] width 53 height 19
click at [15, 78] on div at bounding box center [20, 80] width 13 height 13
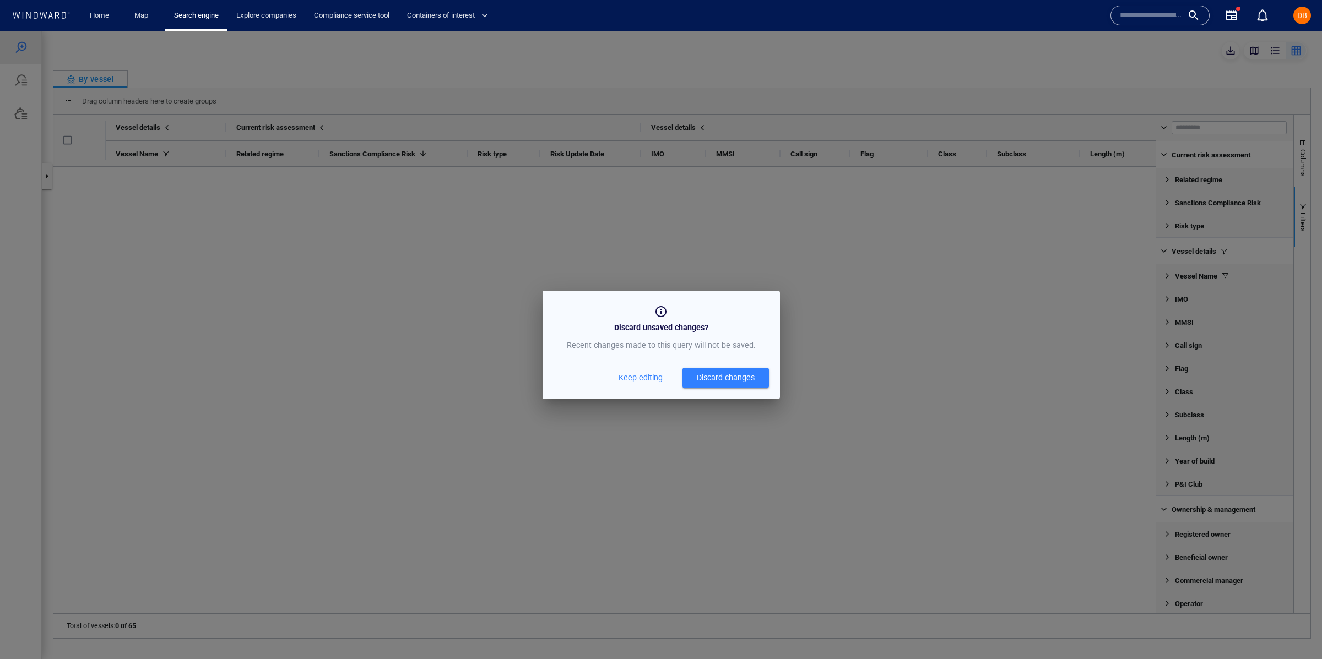
click at [748, 371] on div "Discard changes" at bounding box center [726, 378] width 58 height 14
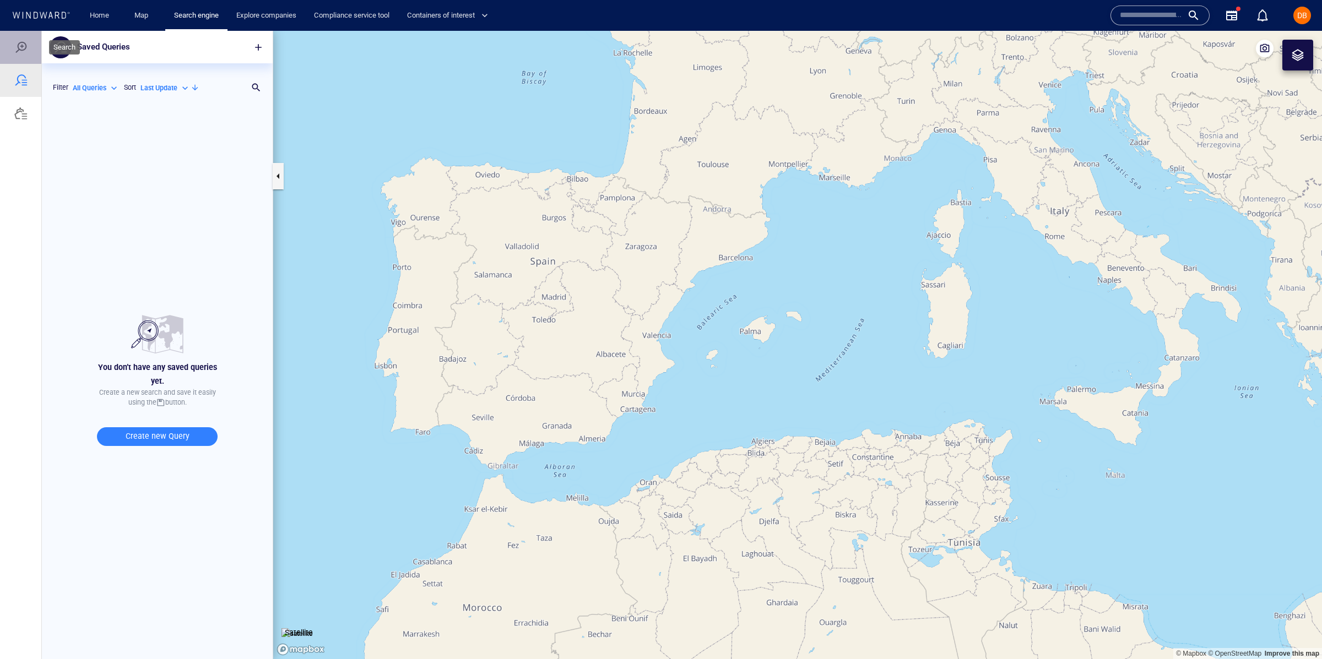
click at [14, 42] on div at bounding box center [20, 47] width 13 height 13
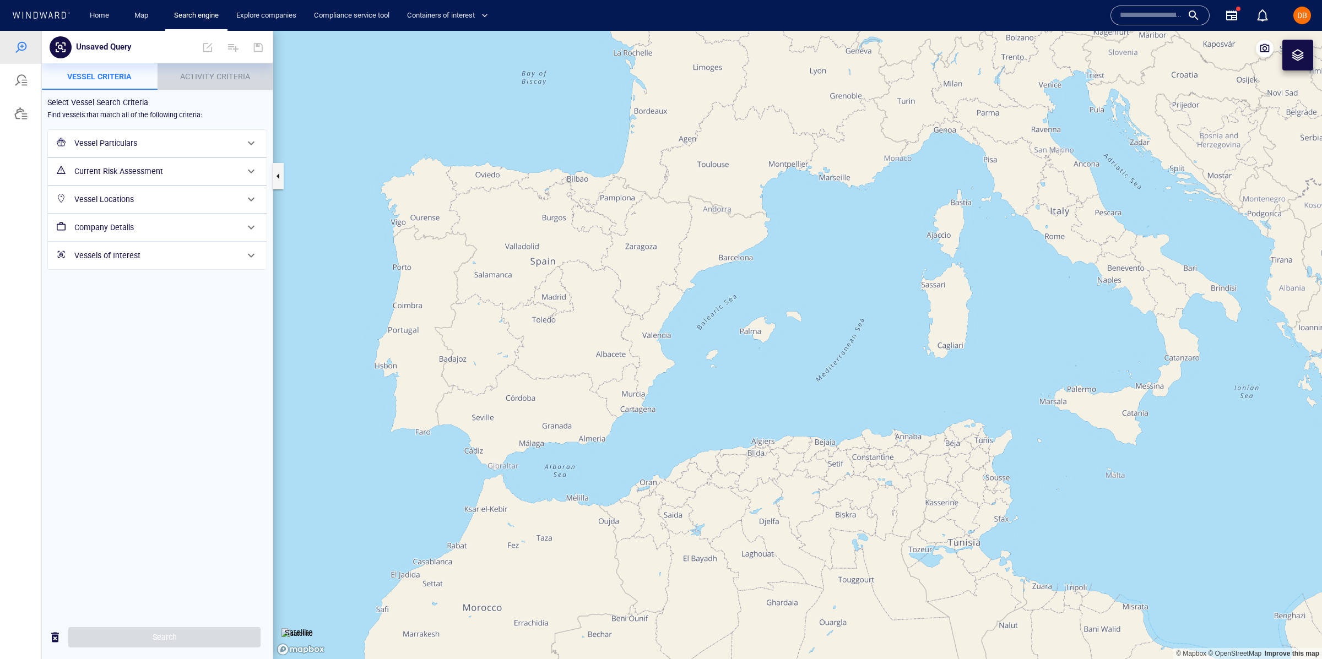
click at [231, 73] on span "Activity Criteria" at bounding box center [215, 76] width 70 height 9
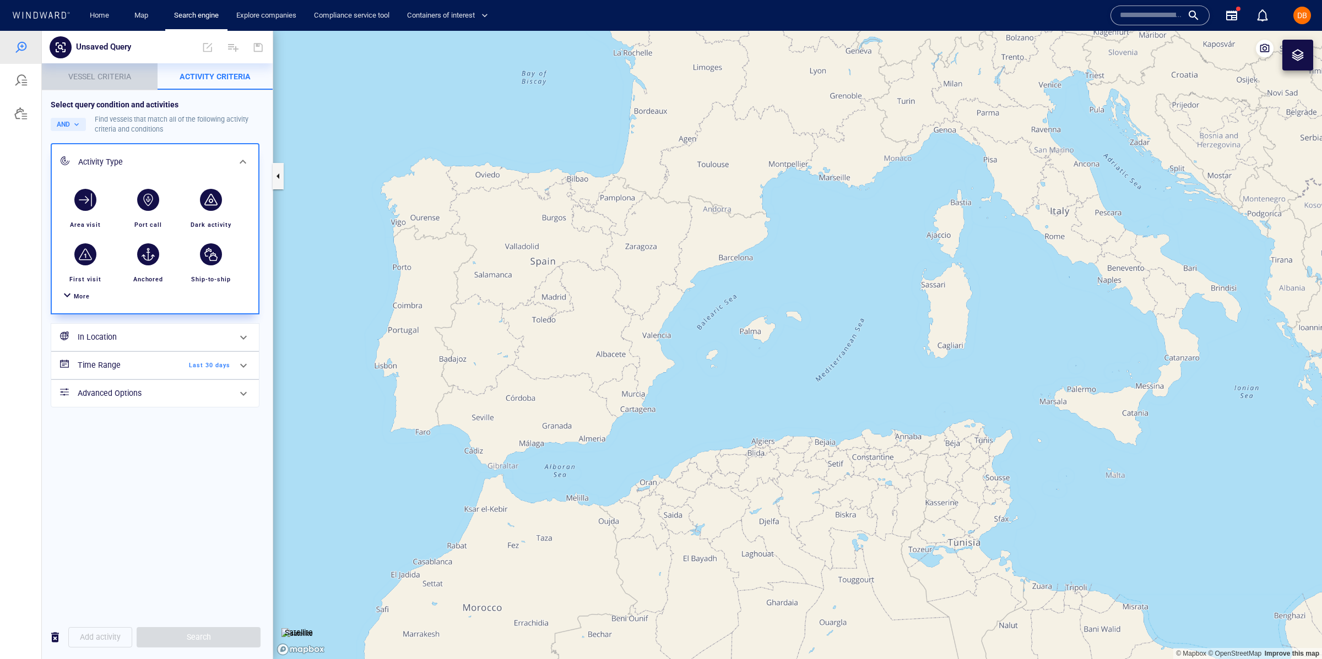
click at [86, 69] on button "Vessel criteria" at bounding box center [100, 76] width 116 height 26
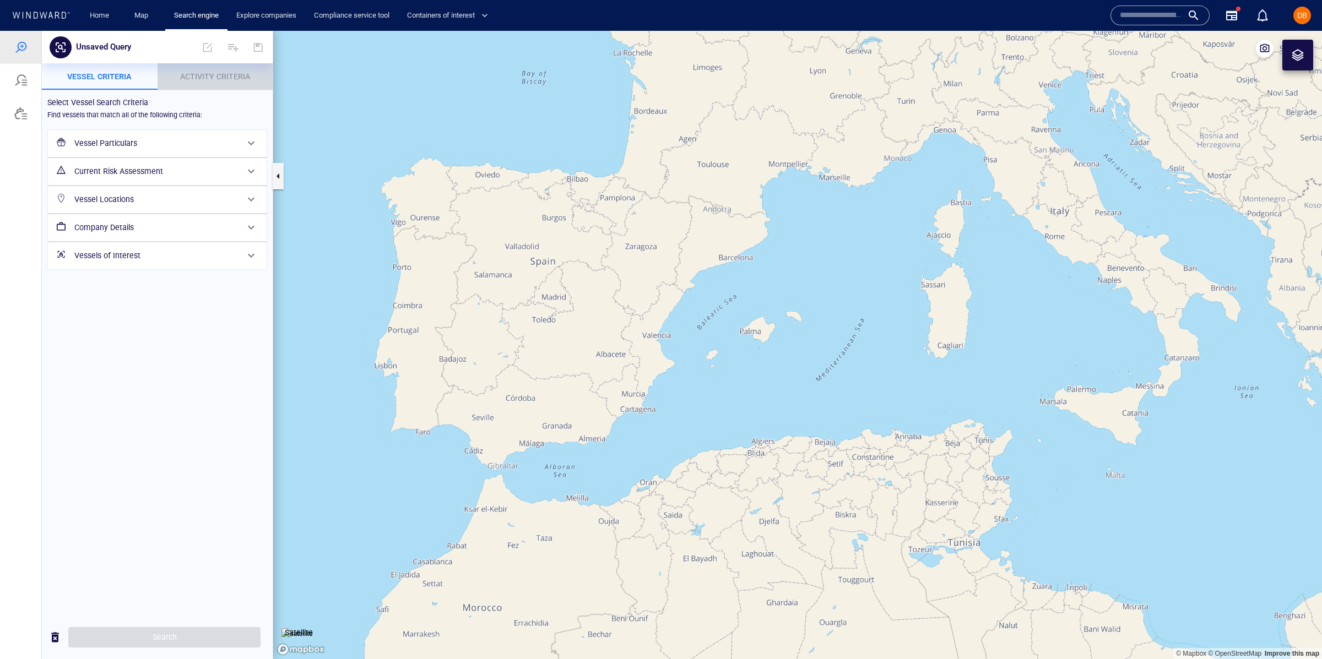
click at [241, 77] on span "Activity Criteria" at bounding box center [215, 76] width 70 height 9
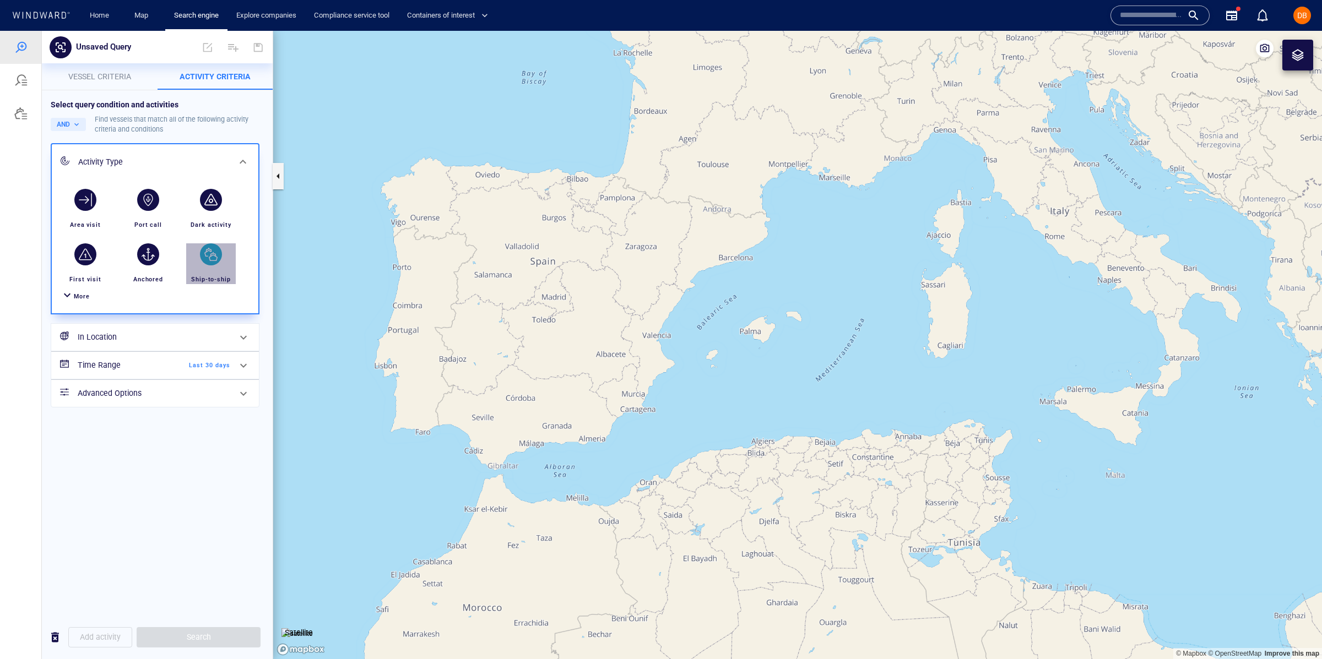
click at [204, 262] on div "button" at bounding box center [211, 254] width 22 height 22
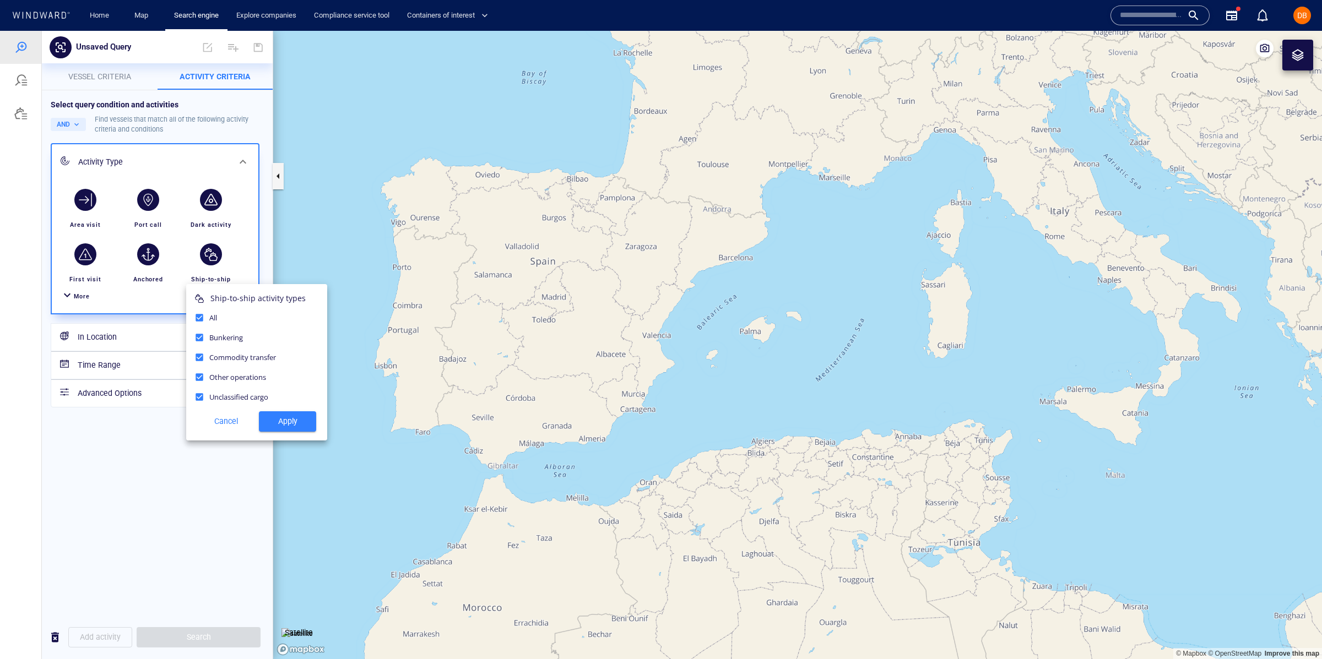
click at [89, 300] on div at bounding box center [661, 345] width 1322 height 628
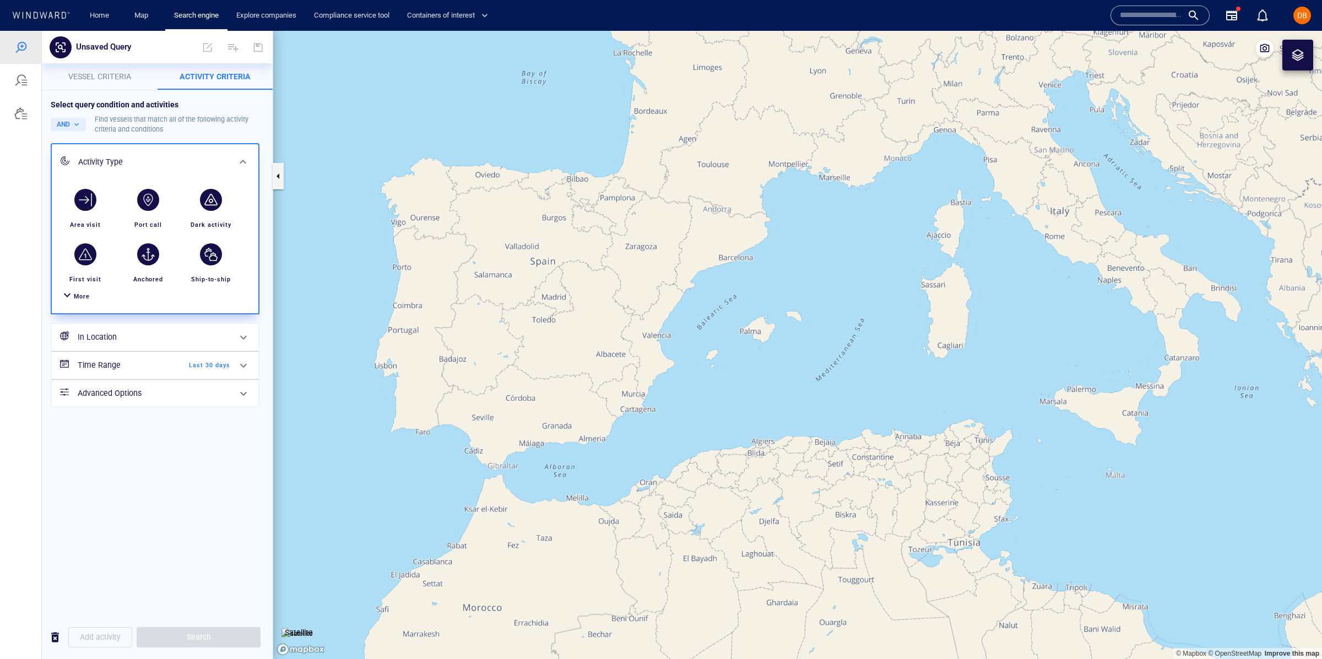
click at [88, 297] on span "More" at bounding box center [82, 296] width 16 height 7
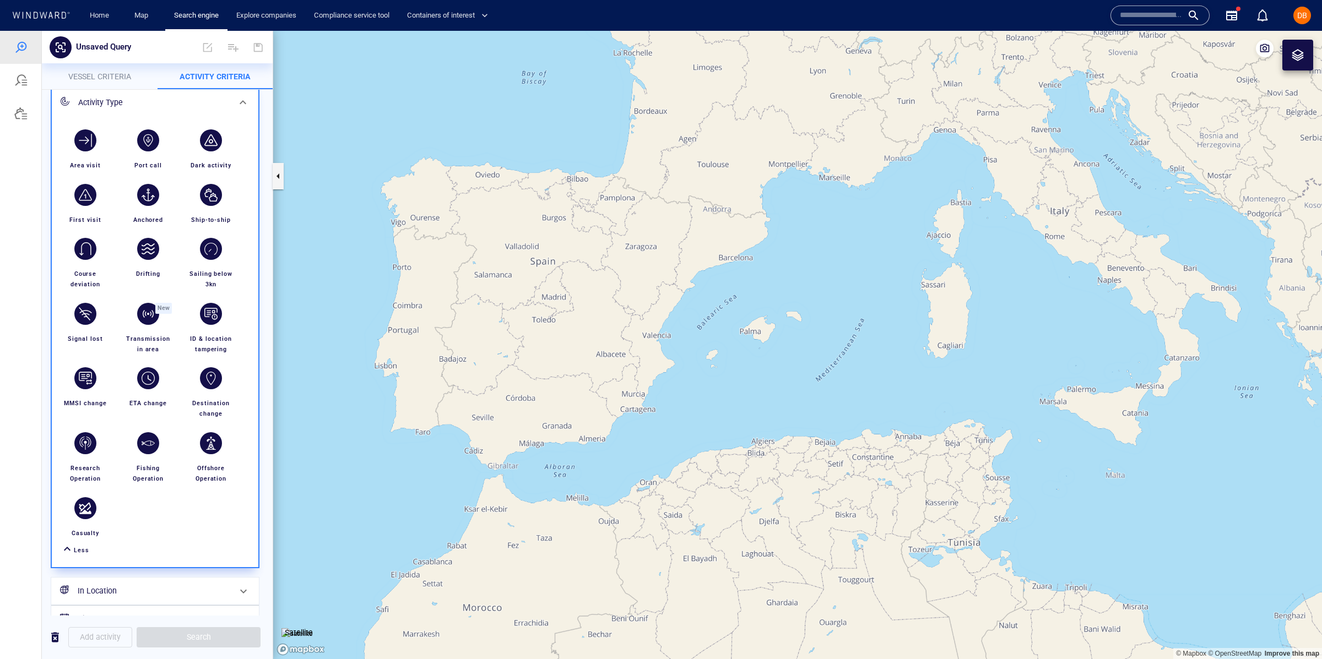
scroll to position [82, 0]
